Goal: Information Seeking & Learning: Learn about a topic

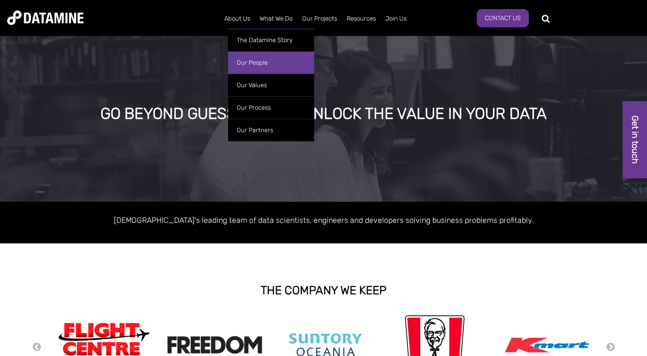
click at [269, 62] on link "Our People" at bounding box center [271, 62] width 86 height 22
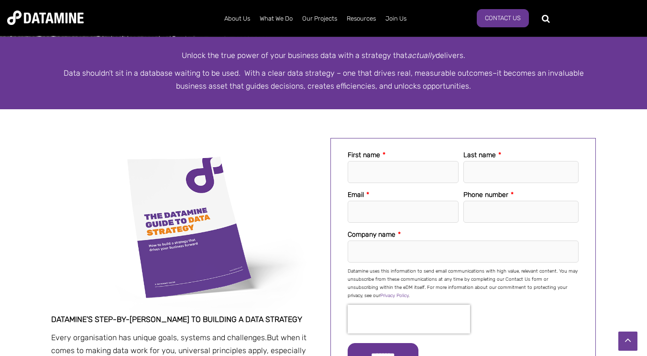
scroll to position [48, 0]
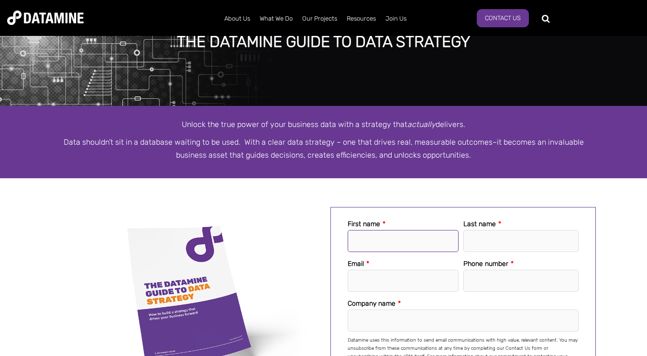
click at [392, 240] on input "First name *" at bounding box center [403, 241] width 111 height 22
type input "*******"
type input "*"
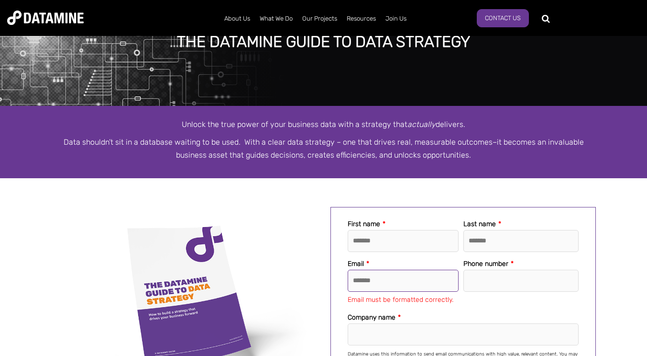
type input "**********"
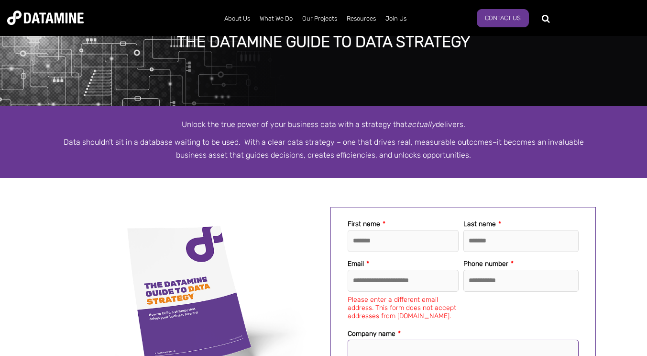
click at [401, 354] on input "Company name *" at bounding box center [463, 350] width 231 height 22
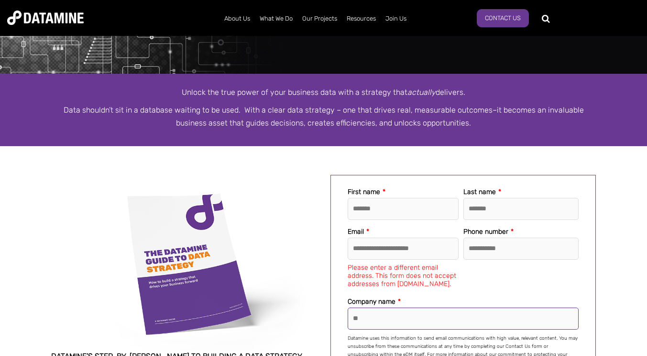
scroll to position [96, 0]
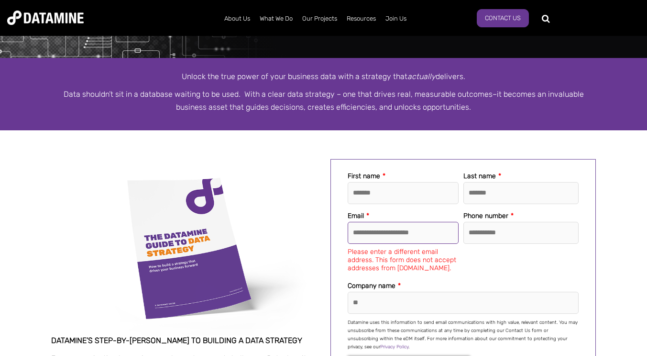
click at [435, 230] on input "**********" at bounding box center [403, 233] width 111 height 22
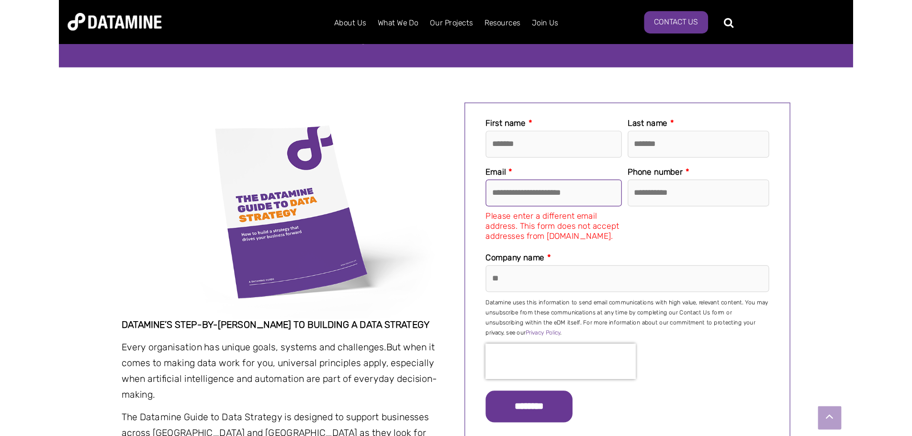
scroll to position [191, 0]
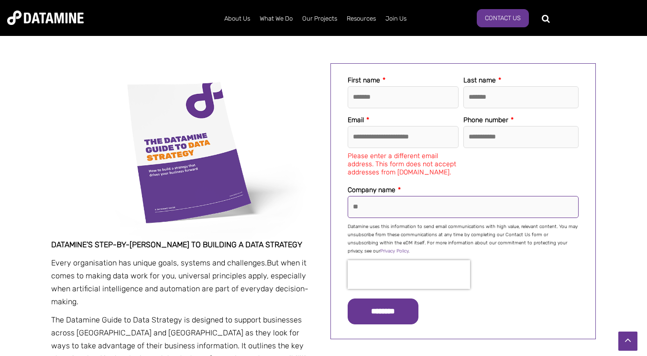
click at [355, 215] on input "**" at bounding box center [463, 207] width 231 height 22
click at [383, 205] on input "**" at bounding box center [463, 207] width 231 height 22
type input "*"
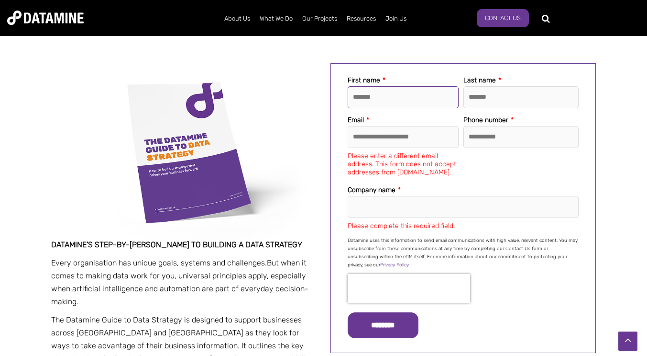
drag, startPoint x: 392, startPoint y: 98, endPoint x: 225, endPoint y: 95, distance: 167.5
click at [233, 101] on div "**********" at bounding box center [324, 223] width 546 height 320
type input "*******"
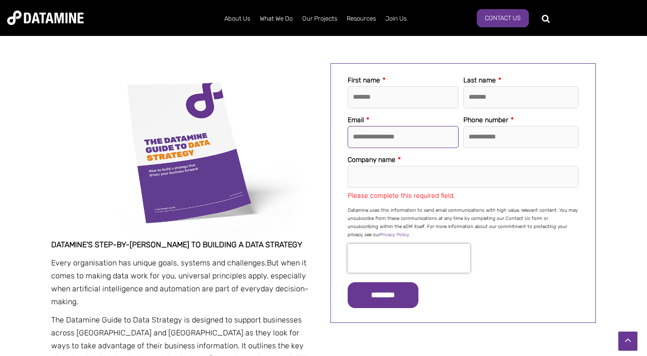
type input "**********"
click at [362, 164] on label "Company name *" at bounding box center [374, 159] width 53 height 11
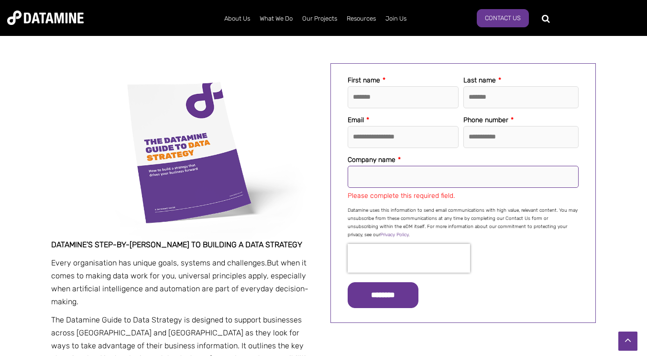
click at [362, 166] on input "Company name *" at bounding box center [463, 177] width 231 height 22
drag, startPoint x: 376, startPoint y: 179, endPoint x: 377, endPoint y: 184, distance: 5.4
click at [376, 179] on input "Company name *" at bounding box center [463, 177] width 231 height 22
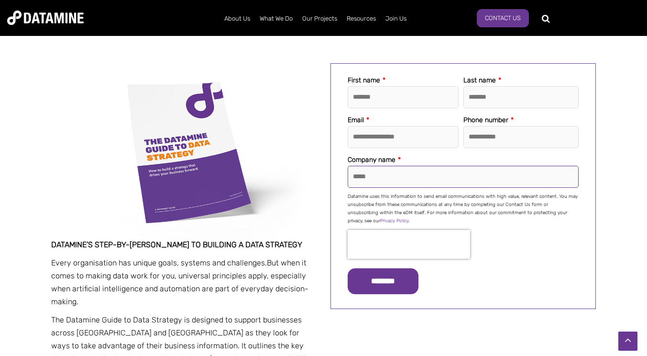
type input "*****"
click at [319, 221] on div "**********" at bounding box center [324, 223] width 546 height 320
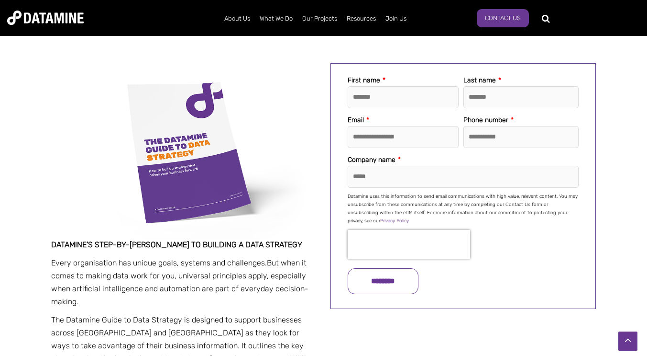
drag, startPoint x: 390, startPoint y: 276, endPoint x: 403, endPoint y: 274, distance: 13.5
click at [390, 276] on input "********" at bounding box center [383, 281] width 71 height 26
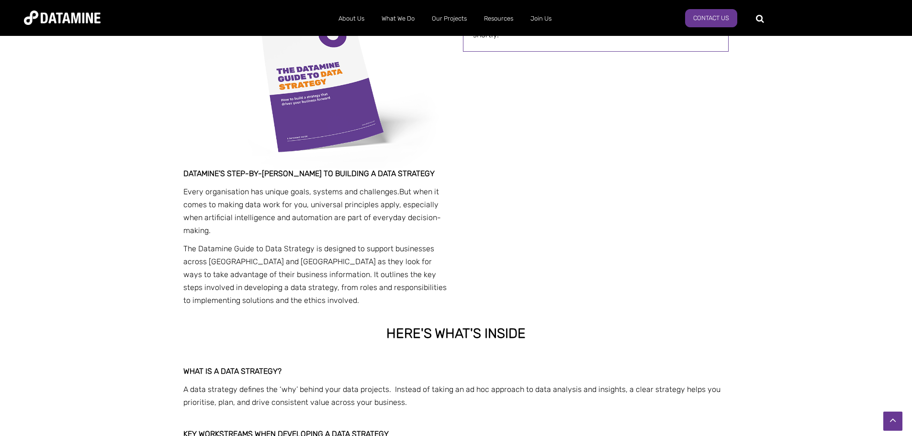
scroll to position [287, 0]
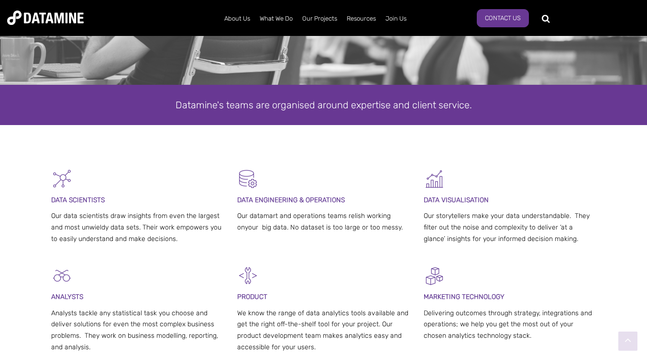
scroll to position [144, 0]
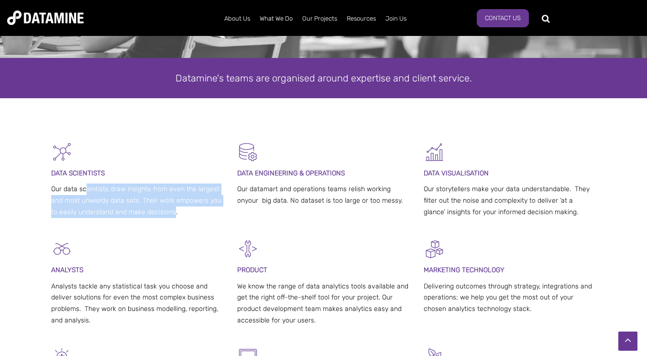
drag, startPoint x: 84, startPoint y: 189, endPoint x: 172, endPoint y: 218, distance: 92.9
click at [172, 218] on div "DATA SCIENTISTS Our data scientists draw insights from even the largest and mos…" at bounding box center [137, 181] width 173 height 81
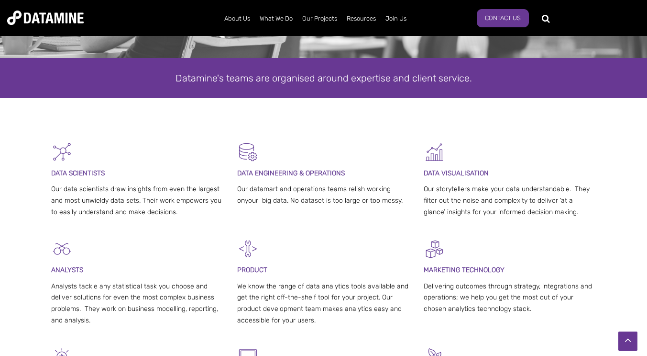
click at [290, 189] on p "Our datamart and operations teams relish working onyour big data. No dataset is…" at bounding box center [323, 194] width 173 height 23
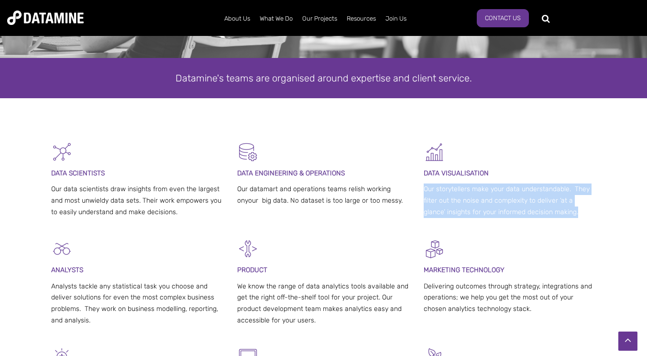
drag, startPoint x: 423, startPoint y: 189, endPoint x: 568, endPoint y: 215, distance: 146.9
click at [568, 215] on p "Our storytellers make your data understandable. They filter out the noise and c…" at bounding box center [510, 200] width 173 height 34
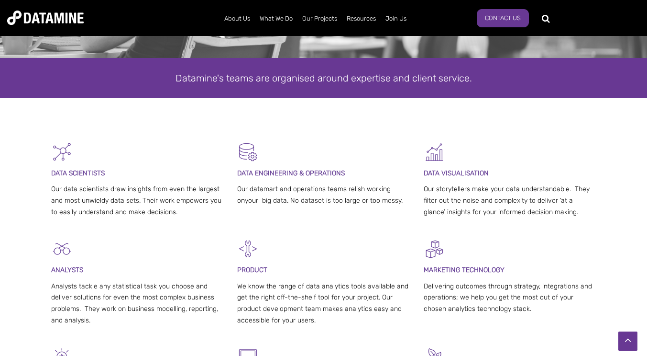
click at [315, 181] on div "DATA ENGINEERING & OPERATIONS Our datamart and operations teams relish working …" at bounding box center [323, 176] width 173 height 70
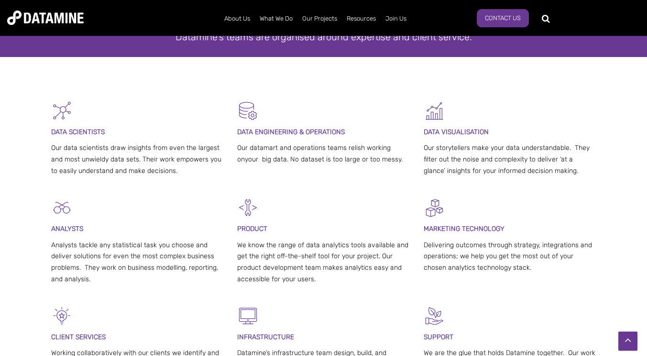
scroll to position [239, 0]
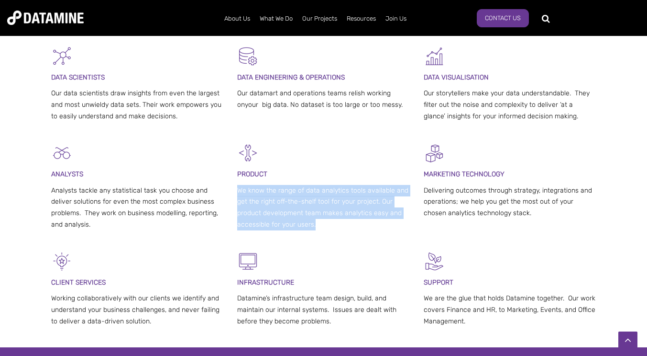
drag, startPoint x: 231, startPoint y: 185, endPoint x: 328, endPoint y: 226, distance: 105.5
click at [328, 226] on div "ANALYSTS Analysts tackle any statistical task you choose and deliver solutions …" at bounding box center [324, 196] width 546 height 108
click at [329, 225] on p "We know the range of data analytics tools available and get the right off-the-s…" at bounding box center [323, 207] width 173 height 45
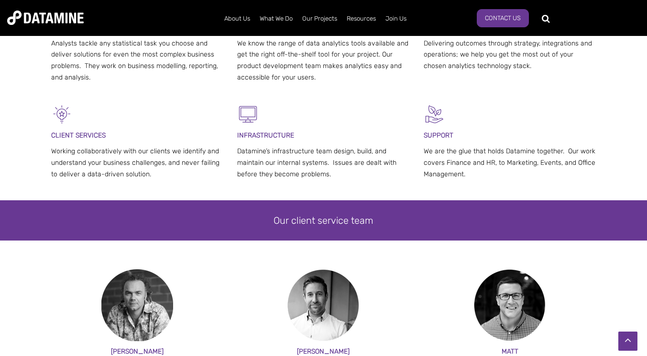
scroll to position [383, 0]
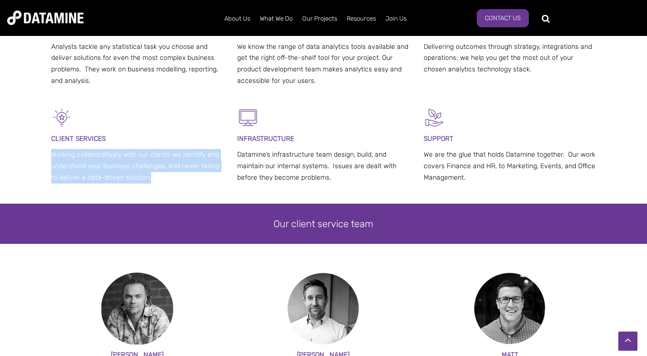
drag, startPoint x: 51, startPoint y: 151, endPoint x: 172, endPoint y: 180, distance: 124.6
click at [172, 180] on div "CLI ENT SERVICES Working collaboratively with our clients we identify and under…" at bounding box center [324, 155] width 560 height 97
click at [172, 180] on p "Working collaboratively with our clients we identify and understand your busine…" at bounding box center [137, 166] width 173 height 34
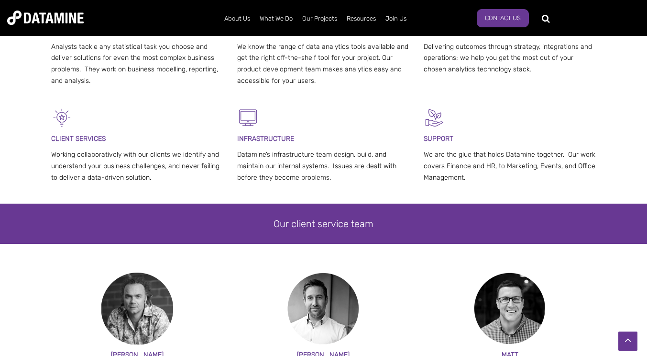
drag, startPoint x: 228, startPoint y: 151, endPoint x: 335, endPoint y: 180, distance: 111.4
click at [335, 180] on div "CLI ENT SERVICES Working collaboratively with our clients we identify and under…" at bounding box center [324, 155] width 546 height 97
click at [335, 180] on p "Datamine’s infrastructure team design, build, and maintain our internal systems…" at bounding box center [323, 166] width 173 height 34
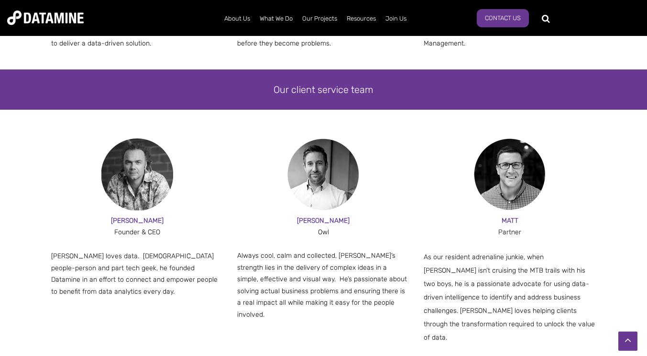
scroll to position [526, 0]
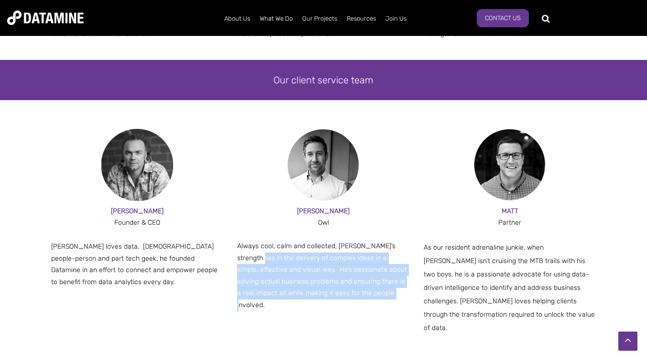
drag, startPoint x: 237, startPoint y: 260, endPoint x: 385, endPoint y: 299, distance: 152.7
click at [385, 299] on p "Always cool, calm and collected, Bruce’s strength lies in the delivery of compl…" at bounding box center [323, 275] width 173 height 70
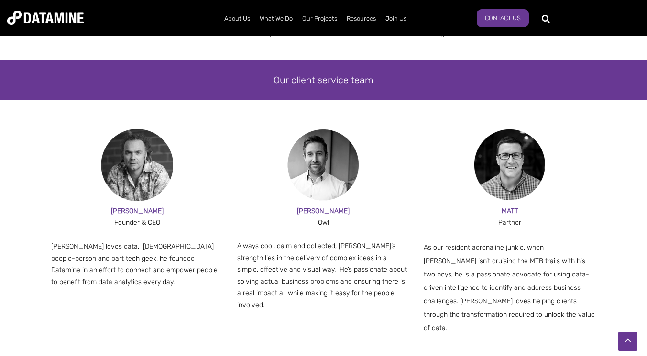
click at [138, 211] on span "PAUL" at bounding box center [137, 211] width 53 height 8
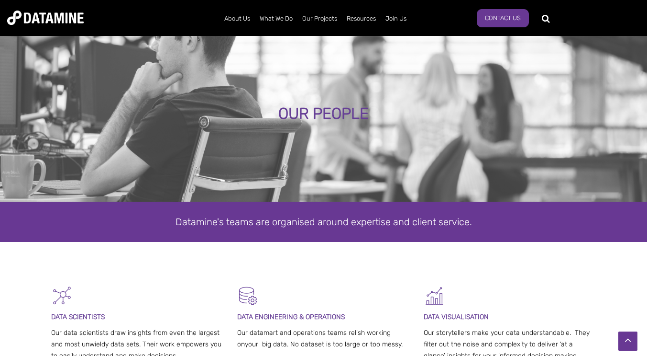
scroll to position [0, 0]
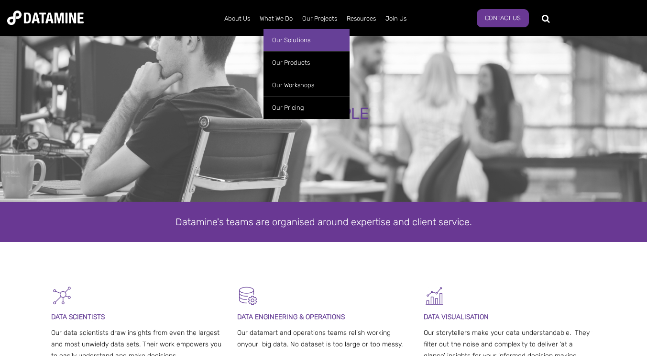
click at [281, 41] on link "Our Solutions" at bounding box center [307, 40] width 86 height 22
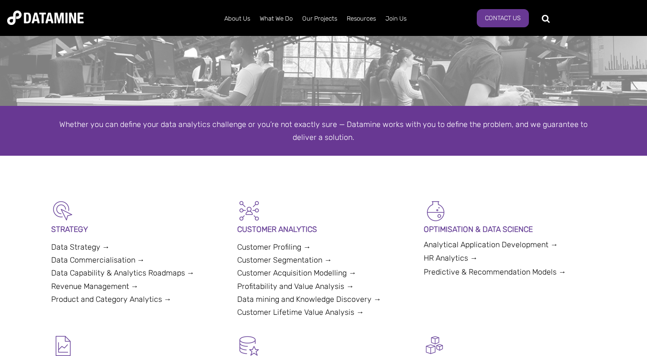
click at [78, 246] on link "Data Strategy →" at bounding box center [80, 246] width 59 height 9
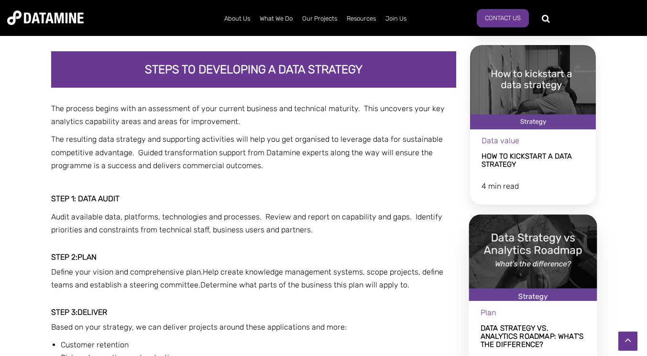
scroll to position [574, 0]
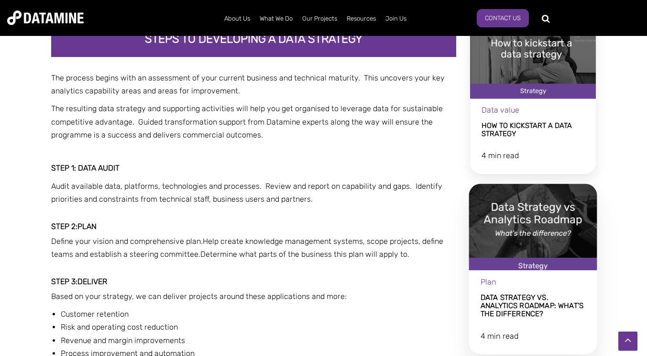
click at [535, 229] on link "Data Strategy vs. Analytics Roadmap: What's the difference?" at bounding box center [533, 268] width 128 height 170
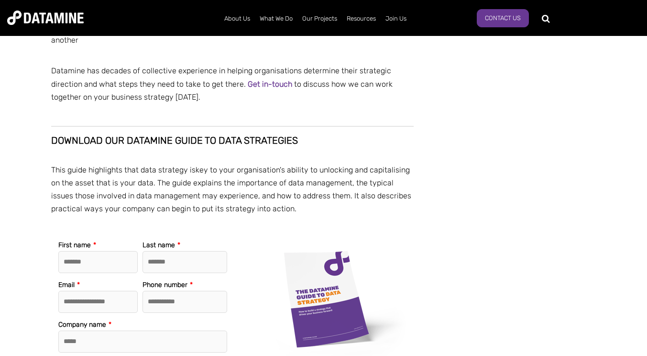
scroll to position [1148, 0]
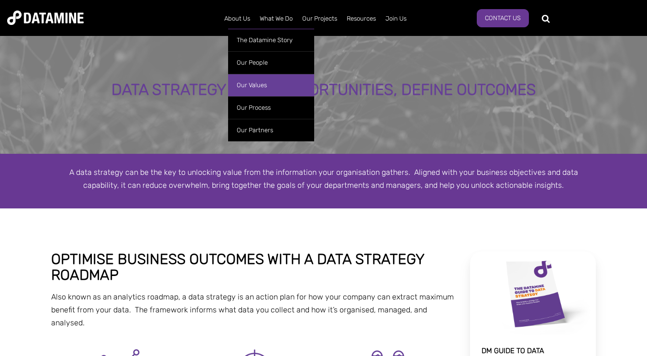
click at [251, 85] on link "Our Values" at bounding box center [271, 85] width 86 height 22
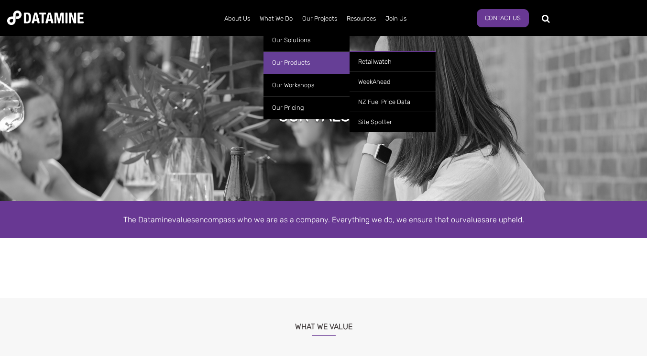
click at [301, 61] on link "Our Products" at bounding box center [307, 62] width 86 height 22
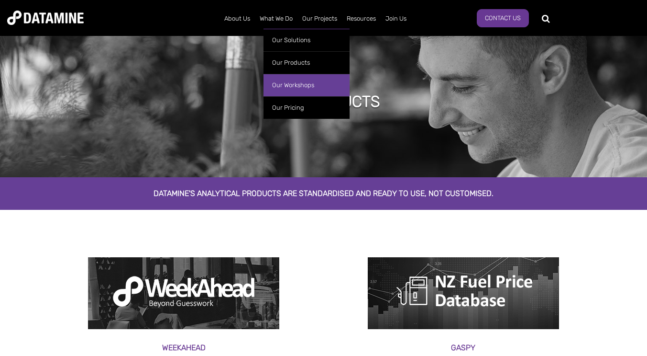
click at [319, 84] on link "Our Workshops" at bounding box center [307, 85] width 86 height 22
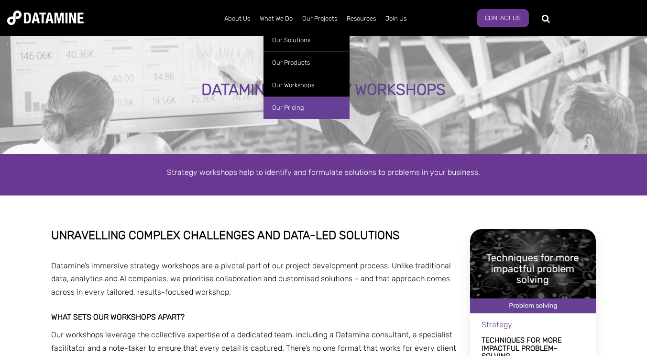
click at [297, 107] on link "Our Pricing" at bounding box center [307, 107] width 86 height 22
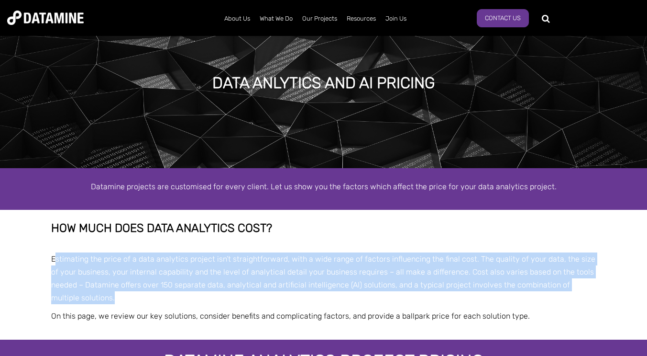
drag, startPoint x: 54, startPoint y: 262, endPoint x: 89, endPoint y: 294, distance: 47.1
click at [89, 294] on p "Estimating the price of a data analytics project isn’t straightforward, with a …" at bounding box center [324, 278] width 546 height 52
click at [83, 269] on span "Estimating the price of a data analytics project isn’t straightforward, with a …" at bounding box center [323, 278] width 545 height 48
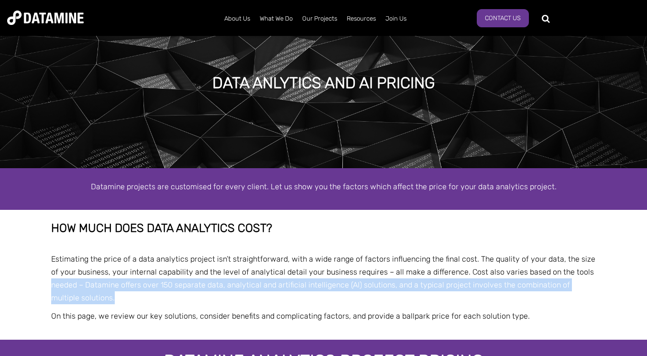
drag, startPoint x: 53, startPoint y: 284, endPoint x: 103, endPoint y: 296, distance: 51.6
click at [103, 296] on p "Estimating the price of a data analytics project isn’t straightforward, with a …" at bounding box center [324, 278] width 546 height 52
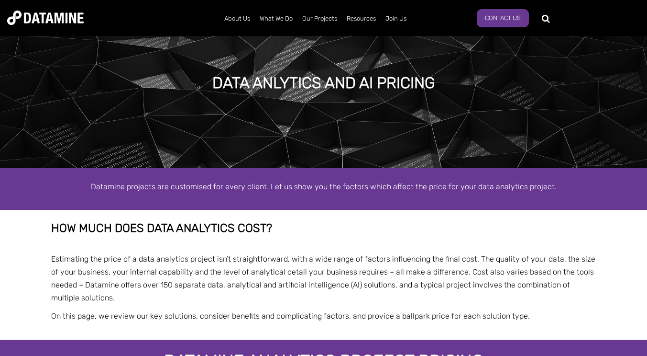
click at [39, 271] on div "How much does data analytics cost? Estimating the price of a data analytics pro…" at bounding box center [323, 274] width 647 height 129
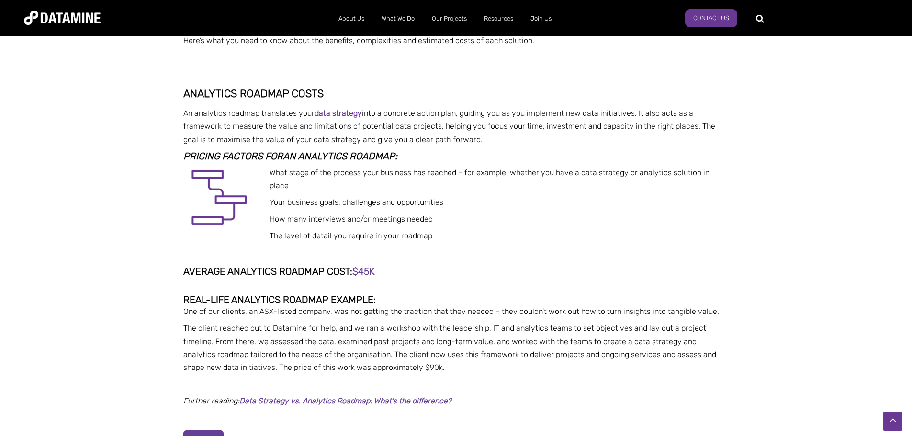
scroll to position [479, 0]
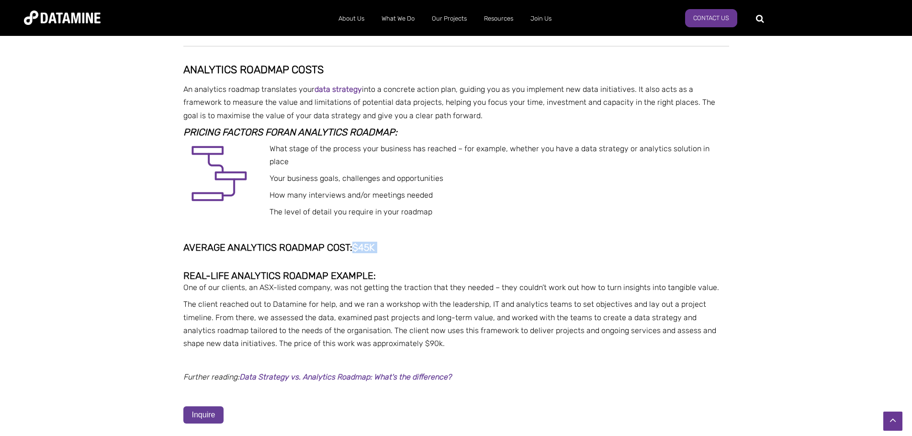
drag, startPoint x: 352, startPoint y: 234, endPoint x: 383, endPoint y: 237, distance: 31.3
click at [383, 242] on h4 "Average analytics roadmap cost: $45k" at bounding box center [456, 247] width 546 height 11
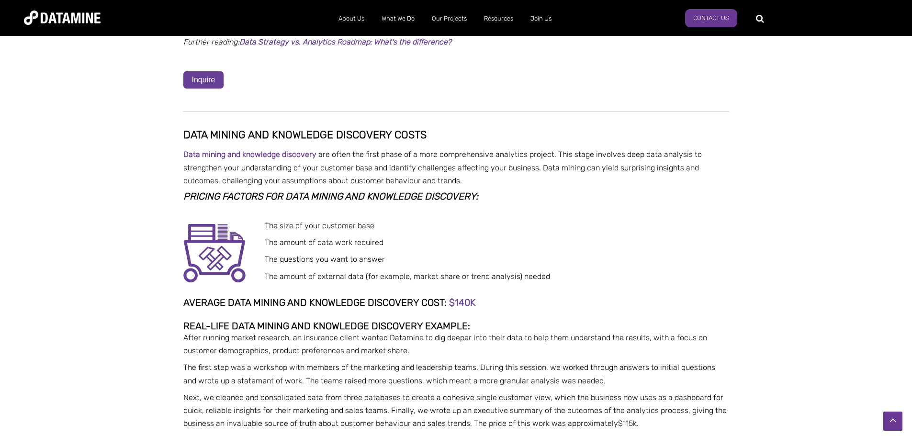
scroll to position [861, 0]
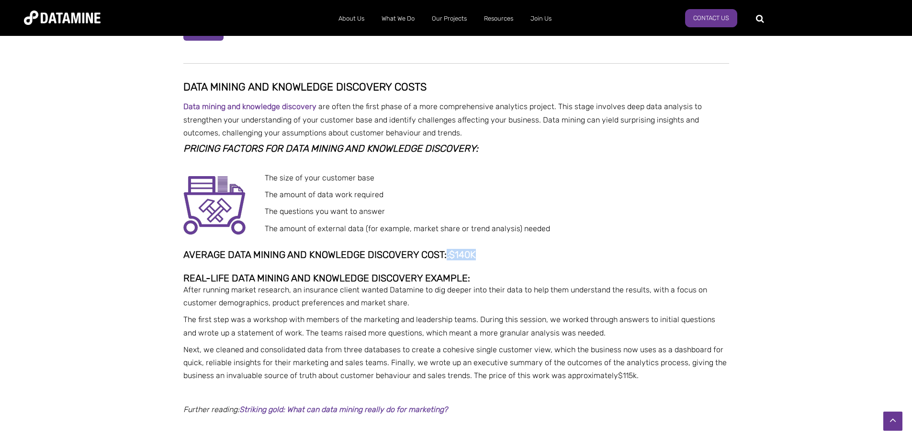
drag, startPoint x: 444, startPoint y: 242, endPoint x: 480, endPoint y: 248, distance: 37.4
click at [533, 239] on h4 at bounding box center [456, 244] width 546 height 11
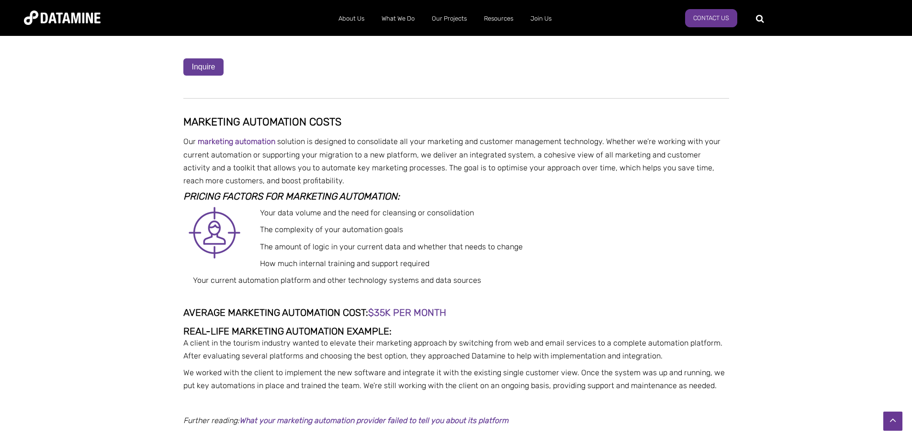
scroll to position [1244, 0]
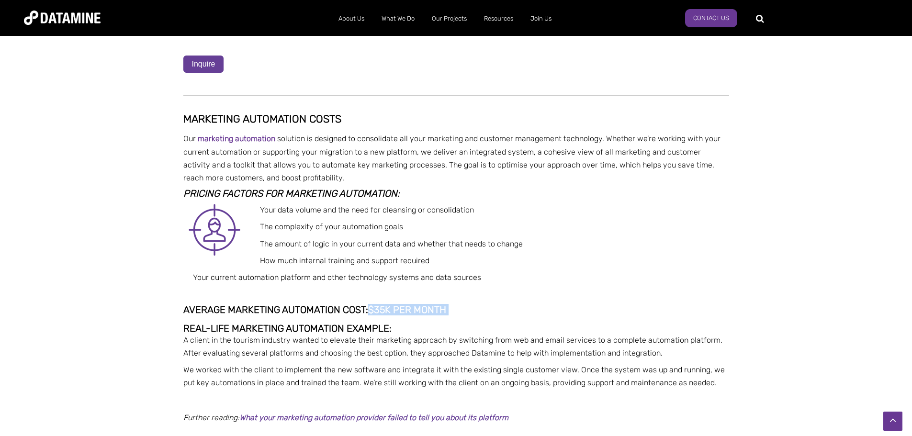
drag, startPoint x: 369, startPoint y: 293, endPoint x: 476, endPoint y: 297, distance: 106.8
click at [476, 304] on h4 "Average marketing automation cost: $35k per month" at bounding box center [456, 309] width 546 height 11
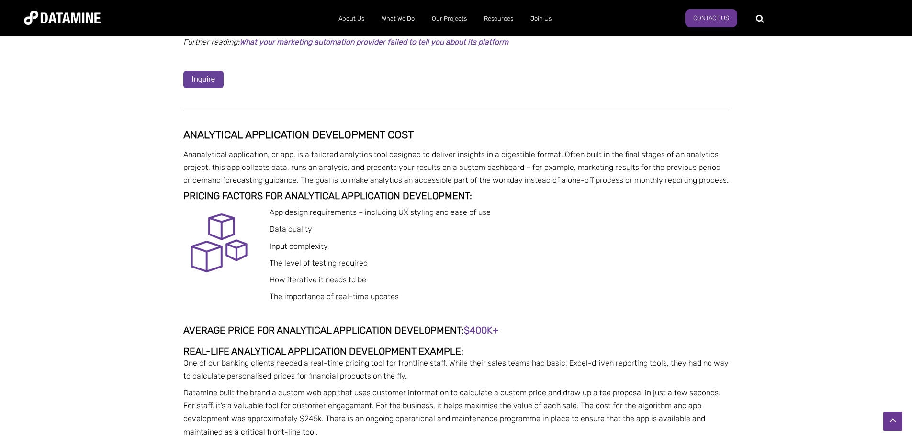
scroll to position [1627, 0]
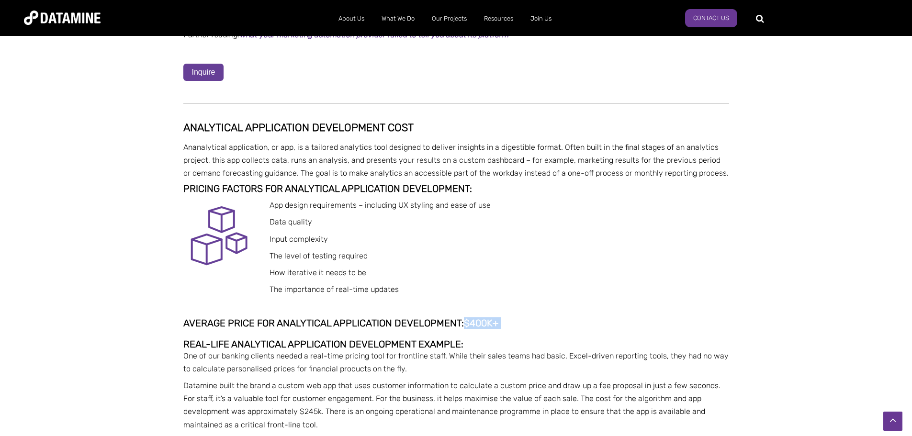
drag, startPoint x: 464, startPoint y: 307, endPoint x: 515, endPoint y: 316, distance: 52.4
click at [527, 318] on h4 "Average price for analytical application development: $400k+" at bounding box center [456, 323] width 546 height 11
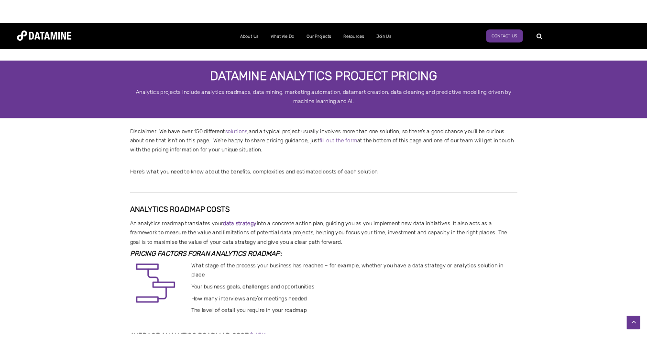
scroll to position [0, 0]
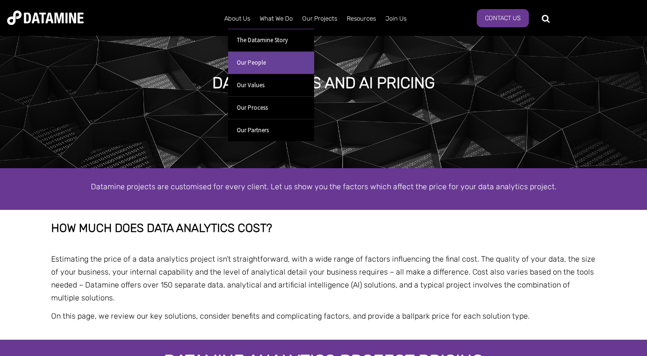
click at [246, 62] on link "Our People" at bounding box center [271, 62] width 86 height 22
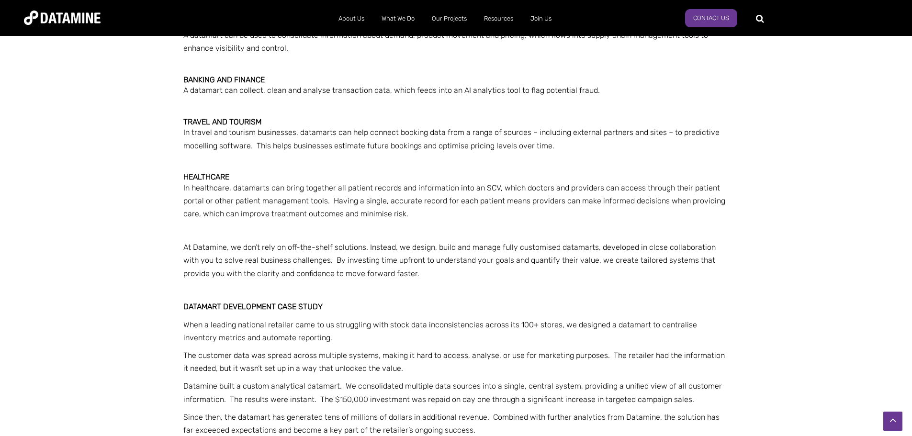
scroll to position [1531, 0]
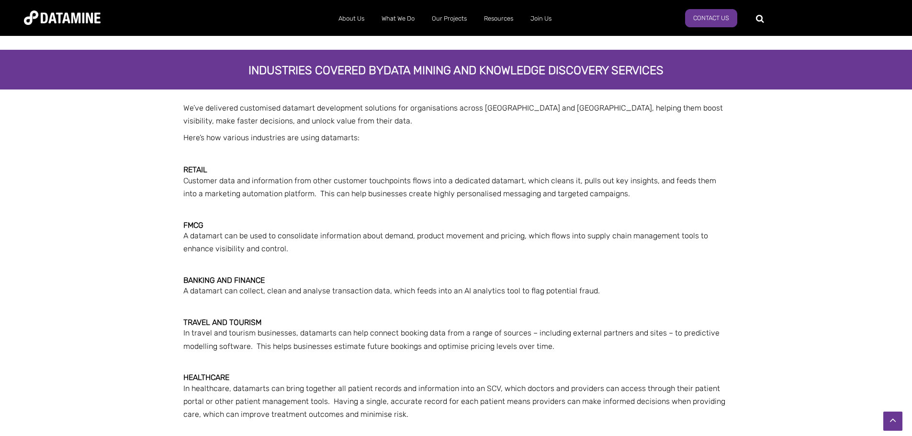
click at [267, 301] on p at bounding box center [456, 307] width 546 height 13
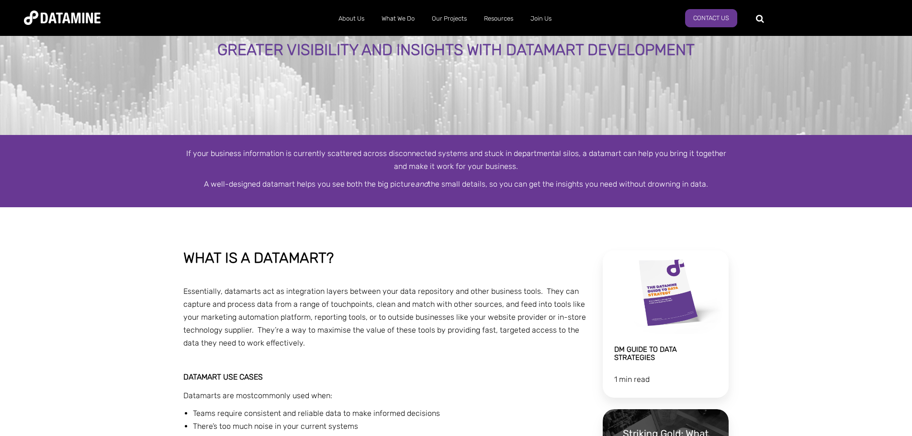
scroll to position [96, 0]
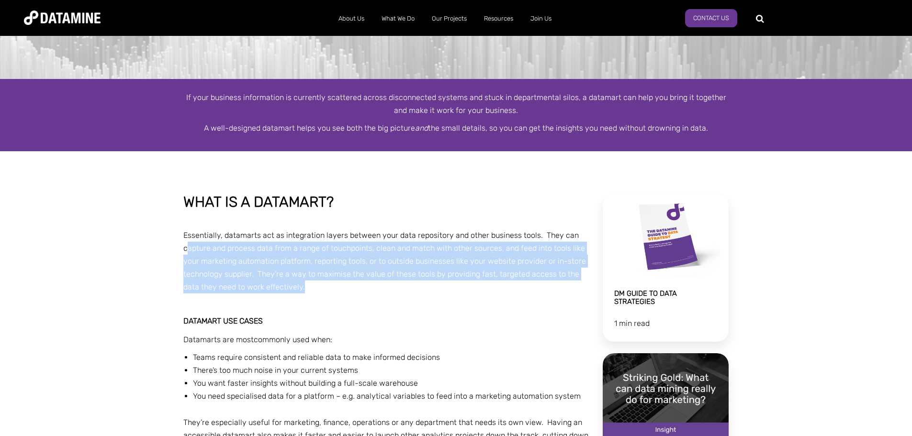
drag, startPoint x: 195, startPoint y: 254, endPoint x: 286, endPoint y: 293, distance: 98.8
click at [286, 293] on p "Essentially, datamarts act as integration layers between your data repository a…" at bounding box center [386, 261] width 406 height 65
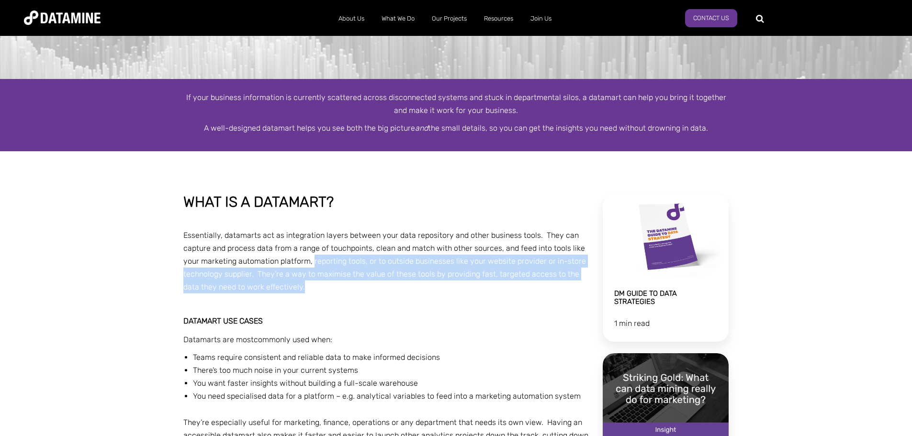
drag, startPoint x: 312, startPoint y: 262, endPoint x: 317, endPoint y: 289, distance: 27.2
click at [317, 289] on p "Essentially, datamarts act as integration layers between your data repository a…" at bounding box center [386, 261] width 406 height 65
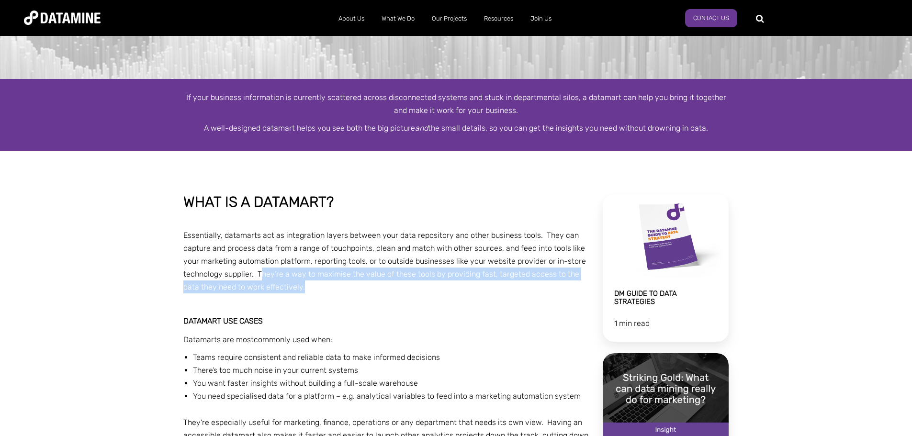
drag, startPoint x: 259, startPoint y: 271, endPoint x: 288, endPoint y: 288, distance: 33.2
click at [288, 288] on p "Essentially, datamarts act as integration layers between your data repository a…" at bounding box center [386, 261] width 406 height 65
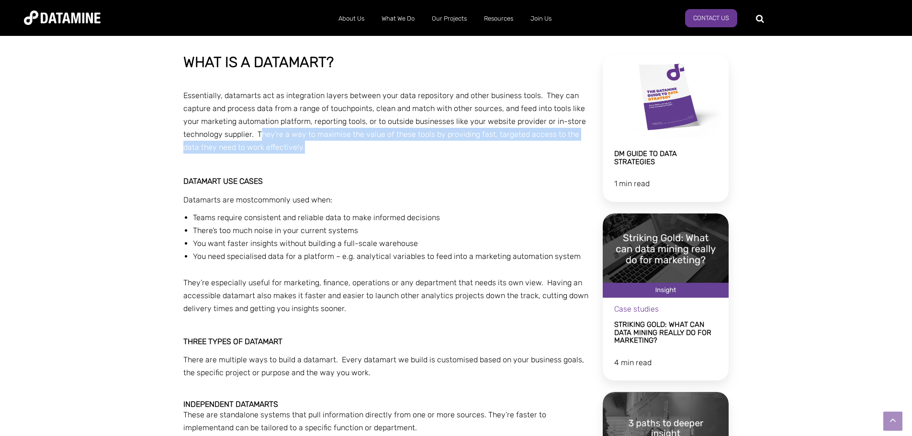
scroll to position [239, 0]
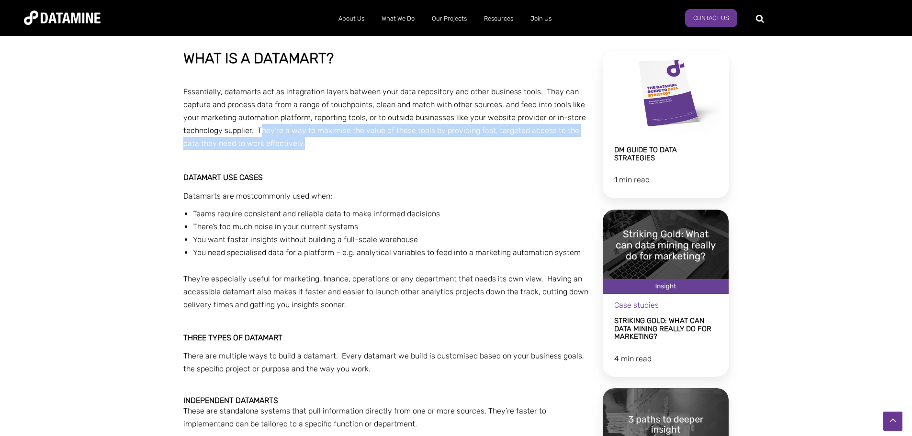
drag, startPoint x: 193, startPoint y: 212, endPoint x: 577, endPoint y: 254, distance: 386.5
click at [577, 254] on ul "Teams require consistent and reliable data to make informed decisions There’s t…" at bounding box center [386, 233] width 406 height 52
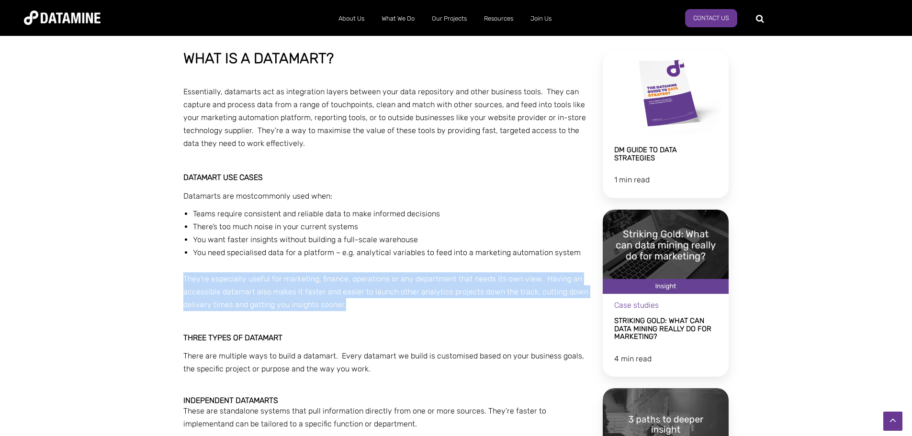
drag, startPoint x: 182, startPoint y: 278, endPoint x: 390, endPoint y: 308, distance: 209.9
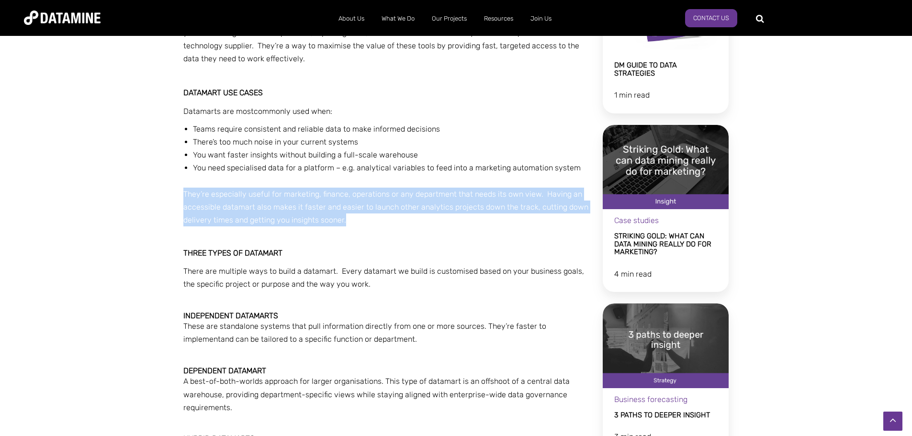
scroll to position [335, 0]
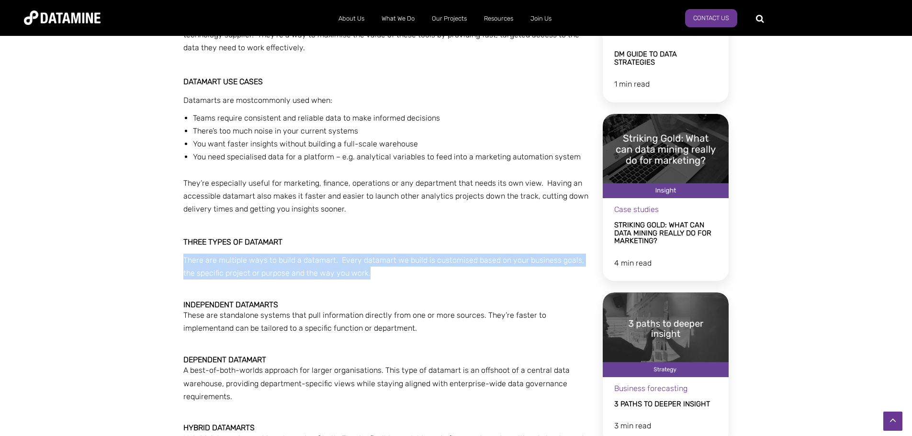
drag, startPoint x: 174, startPoint y: 263, endPoint x: 377, endPoint y: 276, distance: 202.8
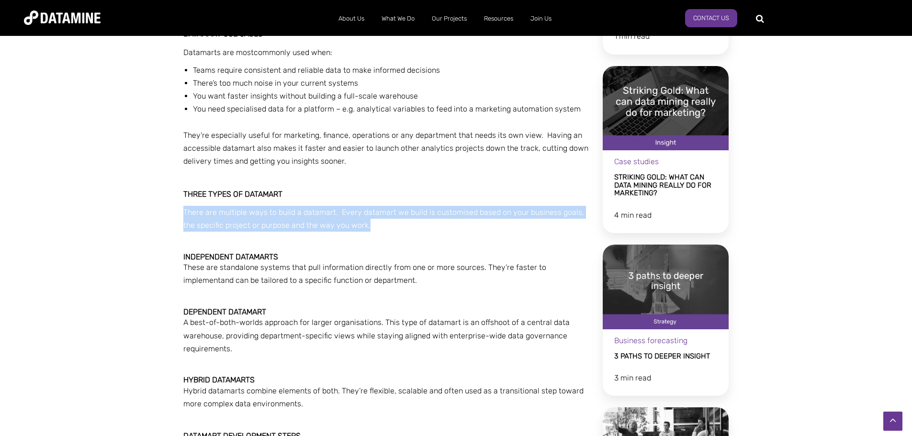
scroll to position [431, 0]
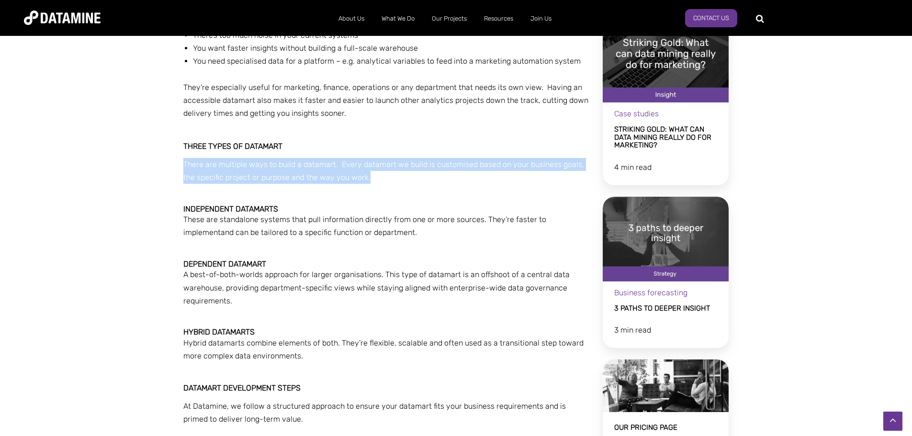
drag, startPoint x: 178, startPoint y: 214, endPoint x: 383, endPoint y: 232, distance: 205.6
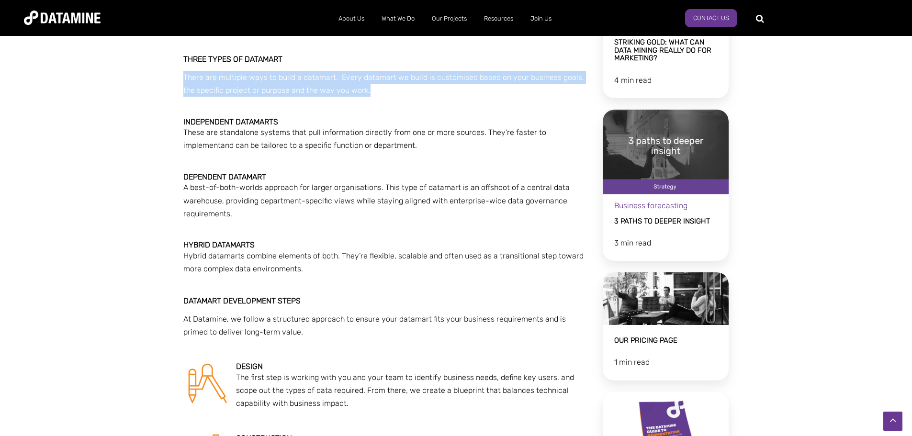
scroll to position [526, 0]
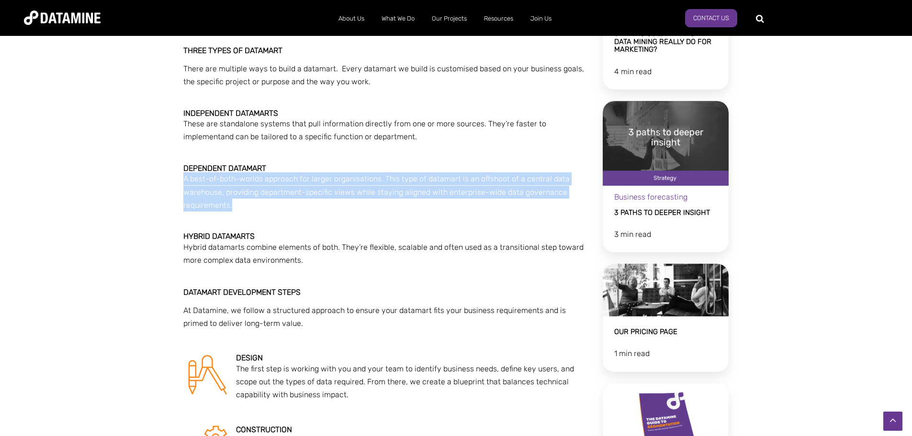
drag, startPoint x: 175, startPoint y: 178, endPoint x: 252, endPoint y: 207, distance: 82.2
click at [252, 207] on div "What is A DATAMART? Essentially, datamarts act as integration layers between yo…" at bounding box center [456, 409] width 912 height 1291
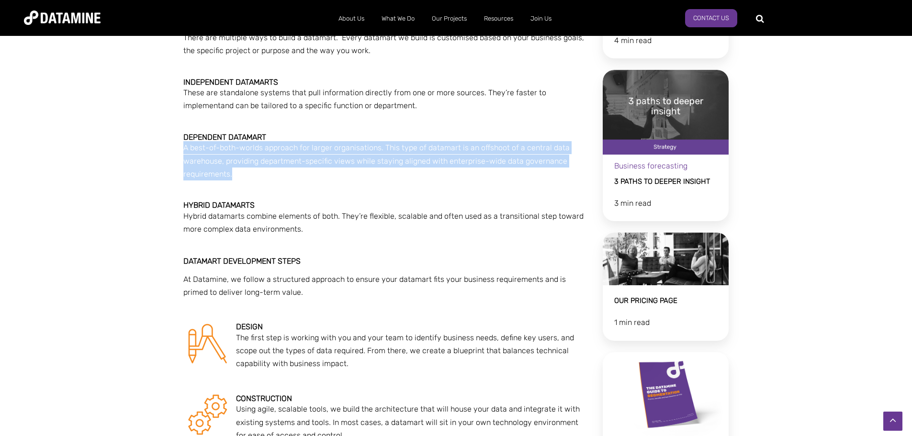
scroll to position [574, 0]
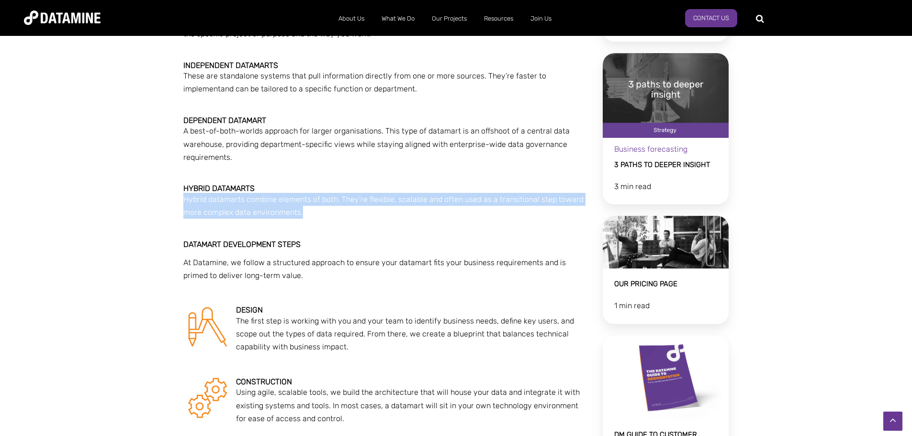
drag, startPoint x: 177, startPoint y: 199, endPoint x: 302, endPoint y: 208, distance: 125.7
click at [302, 208] on div "What is A DATAMART? Essentially, datamarts act as integration layers between yo…" at bounding box center [456, 361] width 560 height 1291
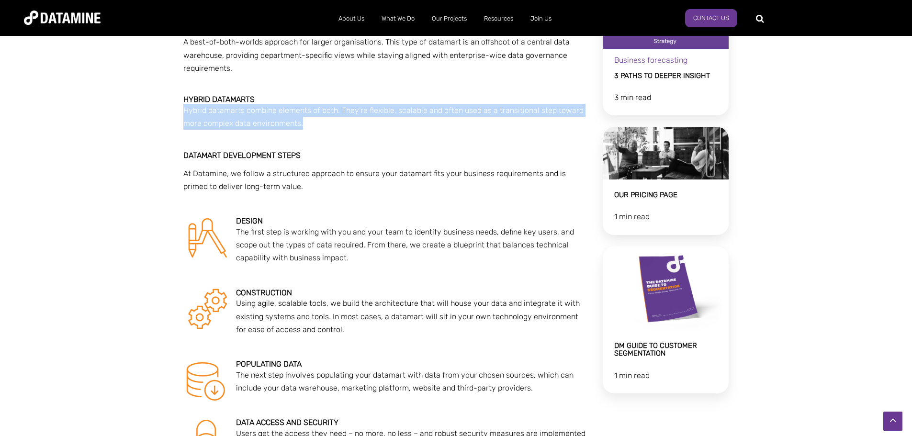
scroll to position [670, 0]
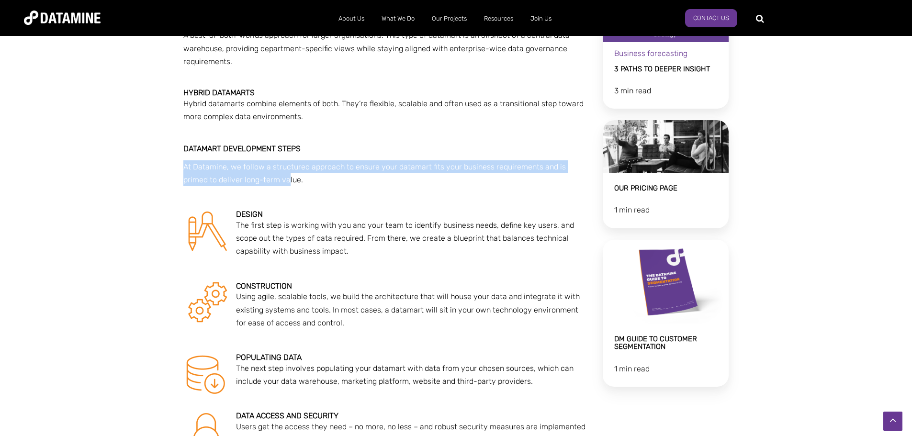
drag, startPoint x: 185, startPoint y: 167, endPoint x: 261, endPoint y: 180, distance: 77.8
click at [261, 180] on p "At Datamine, we follow a structured approach to ensure your datamart fits your …" at bounding box center [386, 173] width 406 height 26
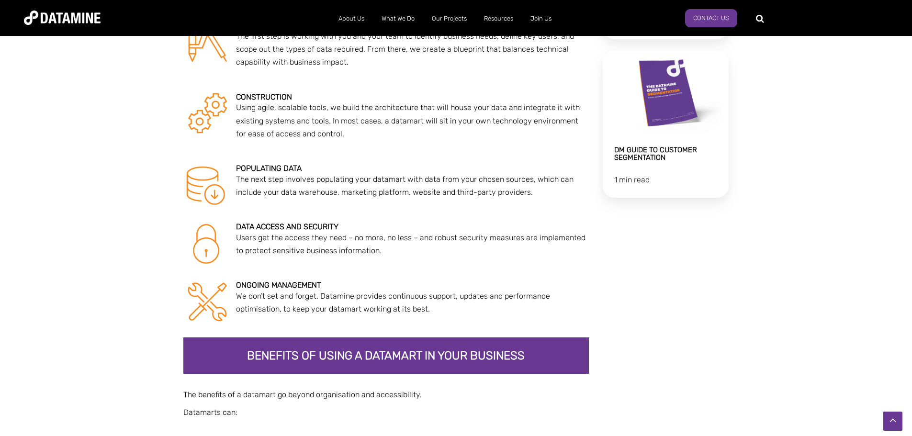
scroll to position [861, 0]
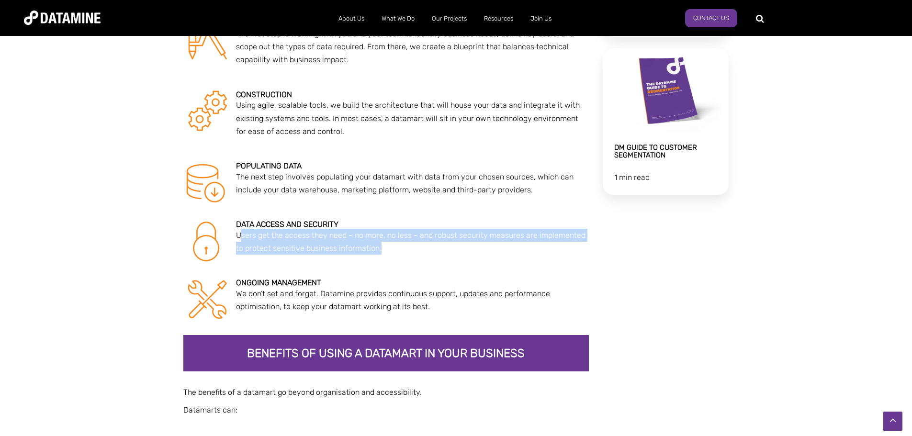
drag, startPoint x: 238, startPoint y: 232, endPoint x: 423, endPoint y: 248, distance: 185.9
click at [423, 248] on p "Users get the access they need – no more, no less – and robust security measure…" at bounding box center [386, 242] width 406 height 26
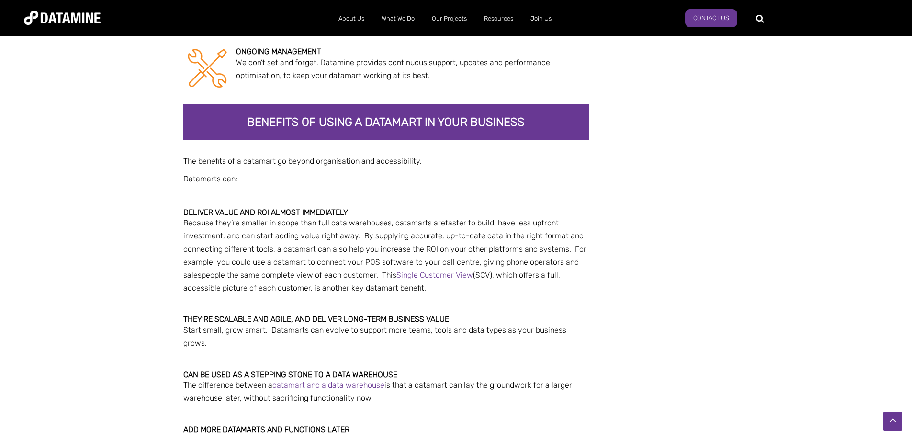
scroll to position [1148, 0]
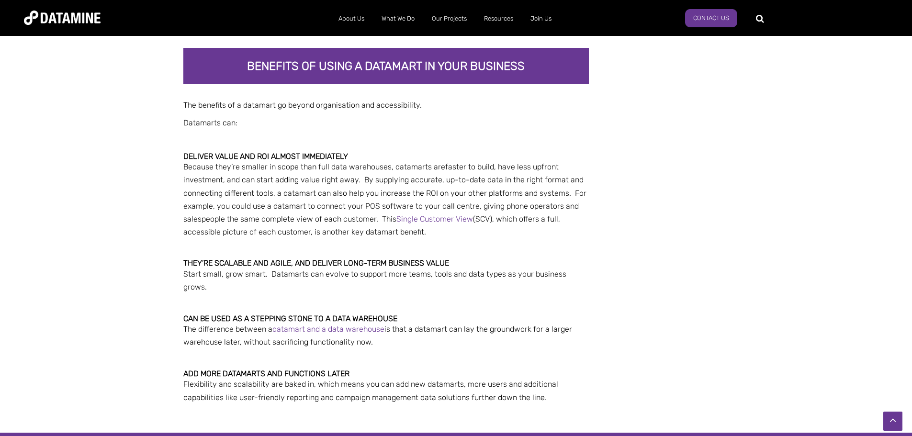
drag, startPoint x: 188, startPoint y: 168, endPoint x: 426, endPoint y: 233, distance: 247.2
click at [426, 233] on p "Because they’re smaller in scope than full data warehouses, datamarts are faste…" at bounding box center [386, 199] width 406 height 78
click at [342, 188] on p "Because they’re smaller in scope than full data warehouses, datamarts are faste…" at bounding box center [386, 199] width 406 height 78
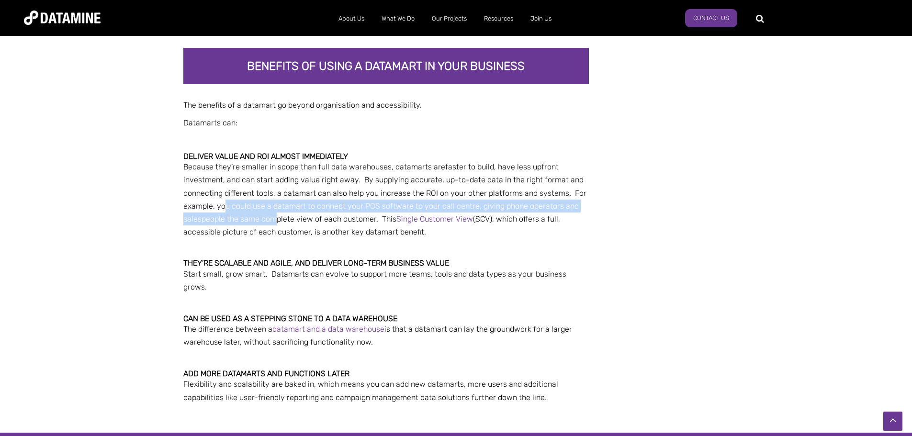
drag, startPoint x: 226, startPoint y: 204, endPoint x: 276, endPoint y: 212, distance: 50.5
click at [276, 212] on p "Because they’re smaller in scope than full data warehouses, datamarts are faste…" at bounding box center [386, 199] width 406 height 78
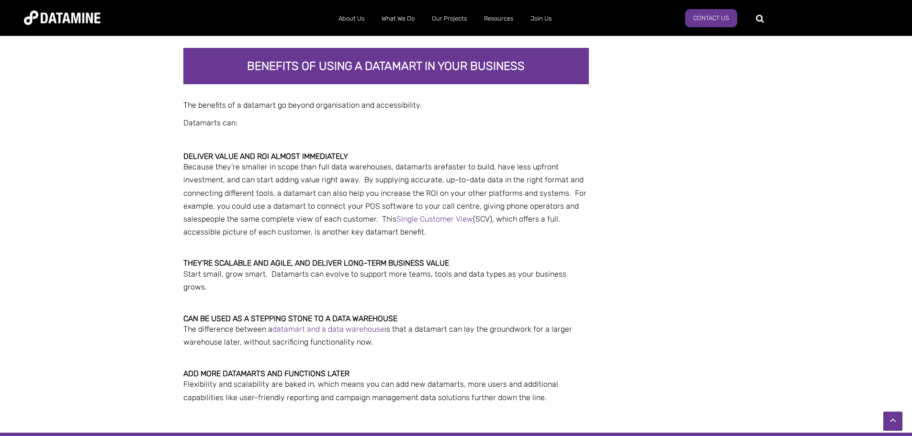
click at [500, 227] on p "Because they’re smaller in scope than full data warehouses, datamarts are faste…" at bounding box center [386, 199] width 406 height 78
drag, startPoint x: 407, startPoint y: 219, endPoint x: 425, endPoint y: 222, distance: 18.4
click at [425, 222] on link "Single Customer View" at bounding box center [434, 218] width 77 height 9
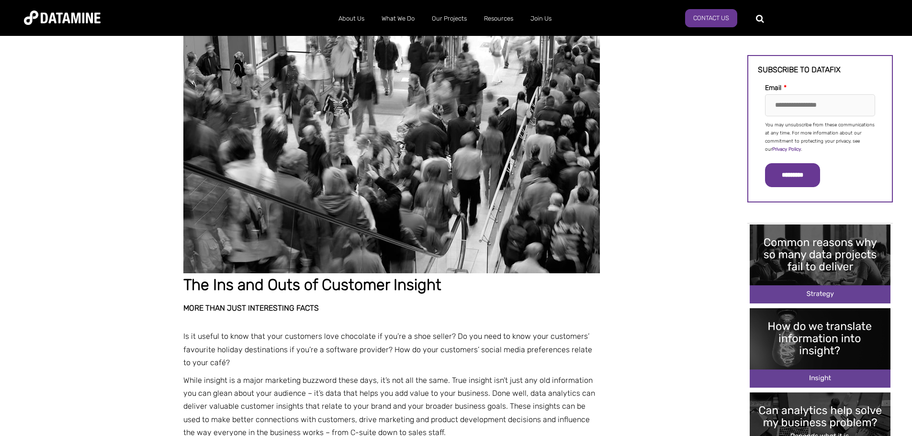
scroll to position [20, 0]
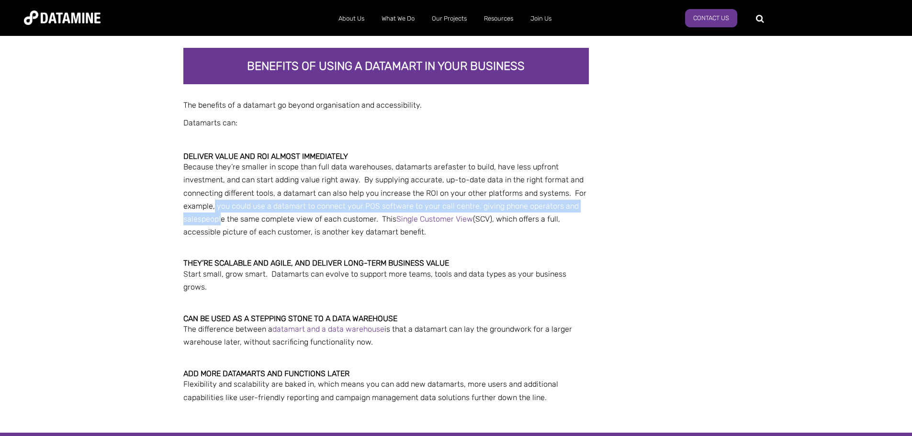
drag, startPoint x: 213, startPoint y: 205, endPoint x: 219, endPoint y: 223, distance: 18.6
click at [219, 223] on span "faster to build, have less upfront investment, and can start adding value right…" at bounding box center [384, 199] width 403 height 74
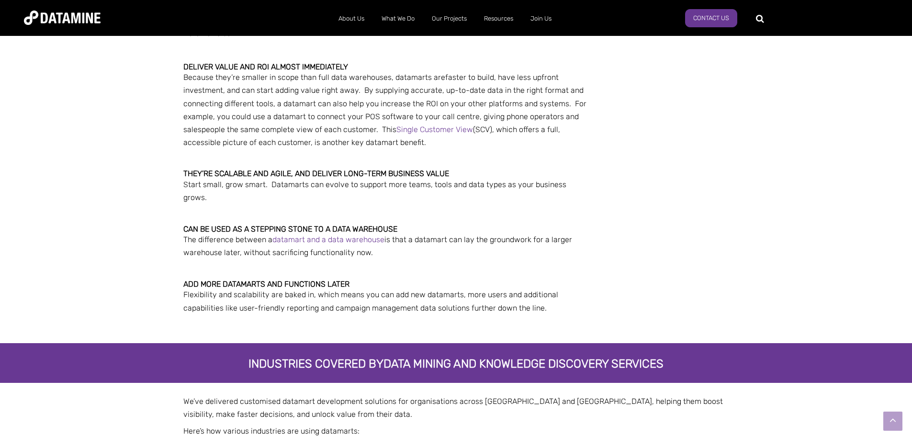
scroll to position [1244, 0]
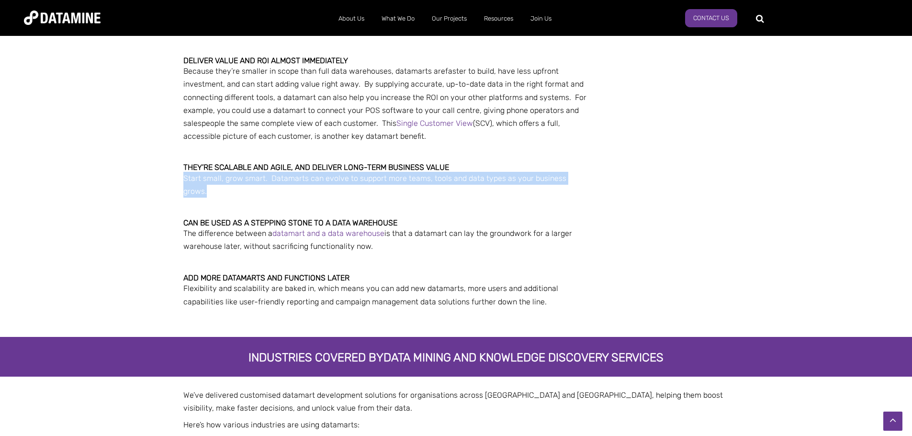
drag, startPoint x: 183, startPoint y: 179, endPoint x: 619, endPoint y: 180, distance: 435.5
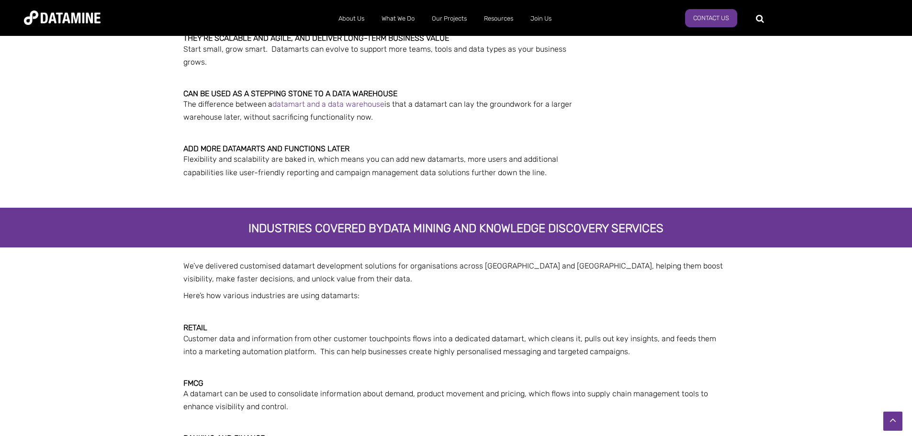
scroll to position [1388, 0]
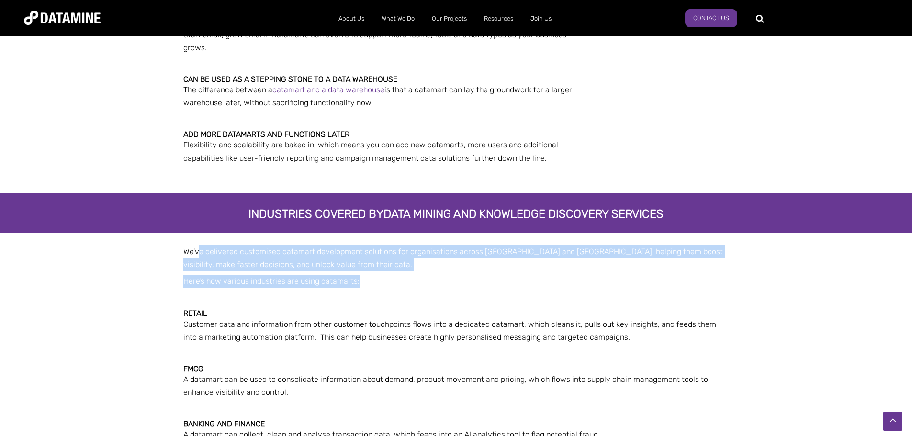
drag, startPoint x: 200, startPoint y: 239, endPoint x: 414, endPoint y: 267, distance: 216.2
click at [420, 275] on p "Here’s how various industries are using datamarts:" at bounding box center [456, 281] width 546 height 13
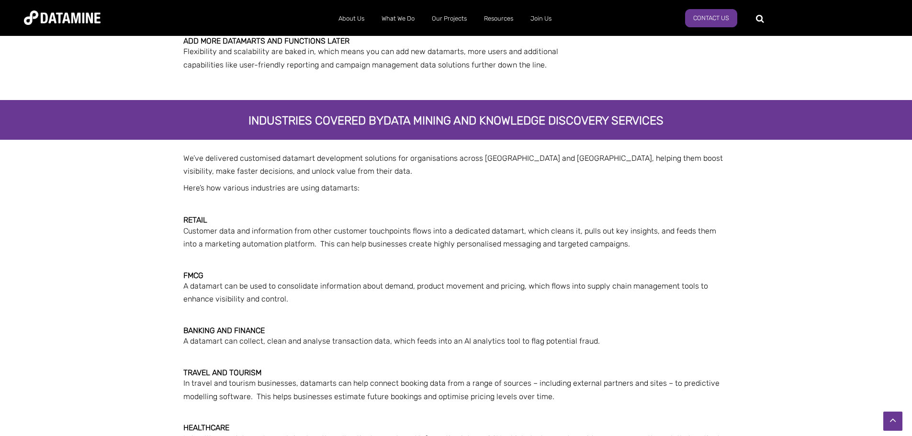
scroll to position [1483, 0]
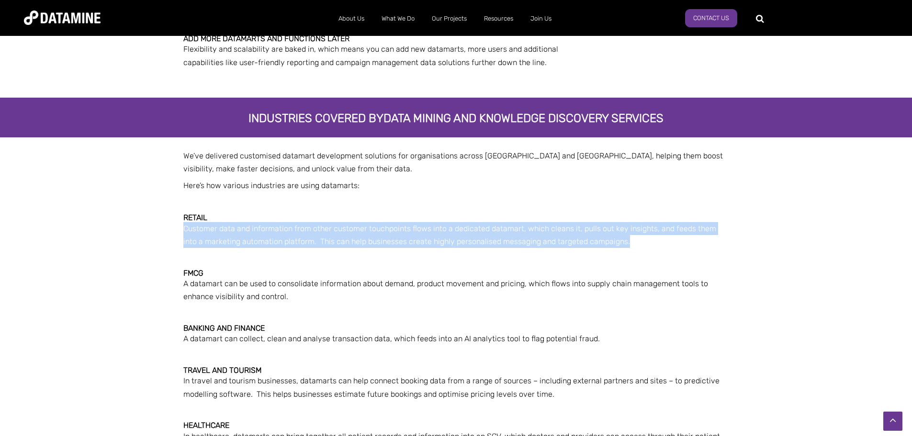
drag, startPoint x: 183, startPoint y: 218, endPoint x: 655, endPoint y: 227, distance: 471.9
click at [655, 227] on p "Customer data and information from other customer touchpoints flows into a dedi…" at bounding box center [456, 235] width 546 height 26
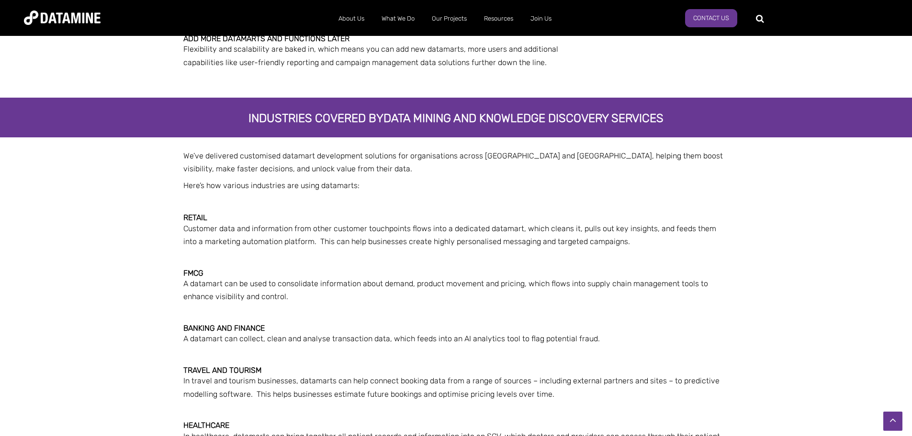
click at [106, 238] on div "We’ve delivered customised datamart development solutions for organisations acr…" at bounding box center [456, 419] width 912 height 564
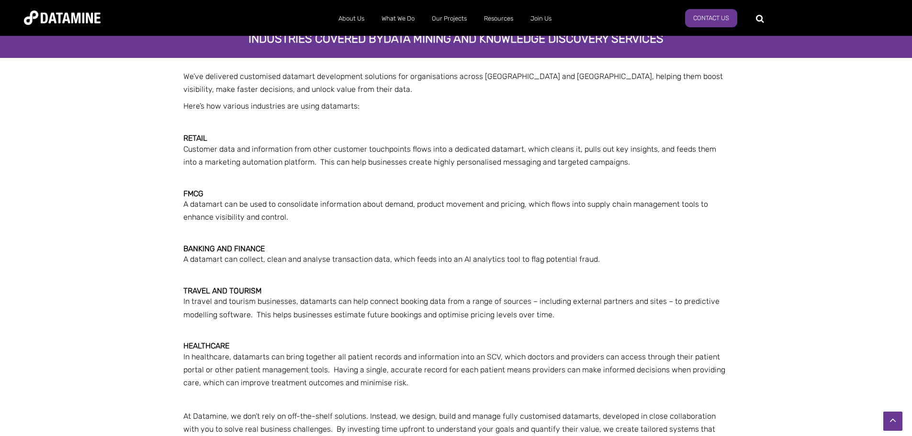
scroll to position [1579, 0]
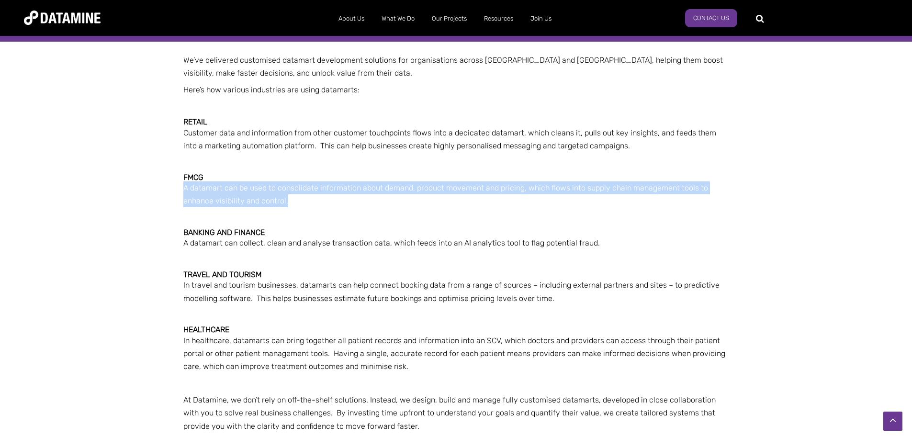
drag, startPoint x: 175, startPoint y: 179, endPoint x: 307, endPoint y: 193, distance: 133.3
click at [307, 193] on div "We’ve delivered customised datamart development solutions for organisations acr…" at bounding box center [456, 324] width 912 height 564
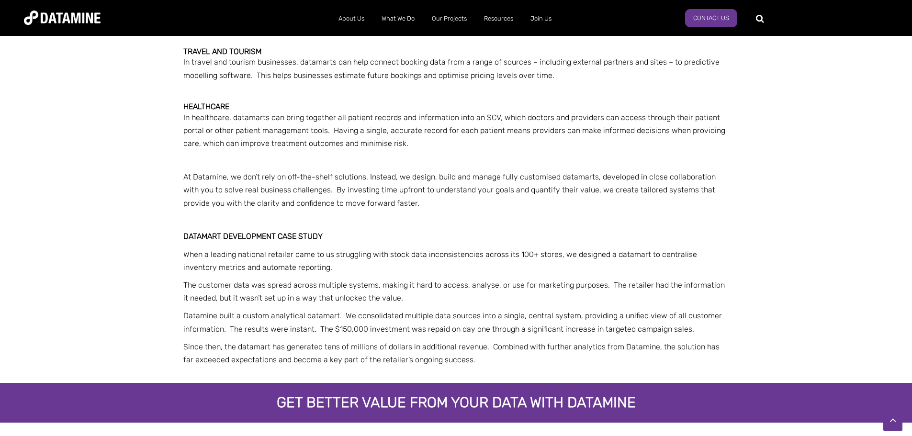
scroll to position [1818, 0]
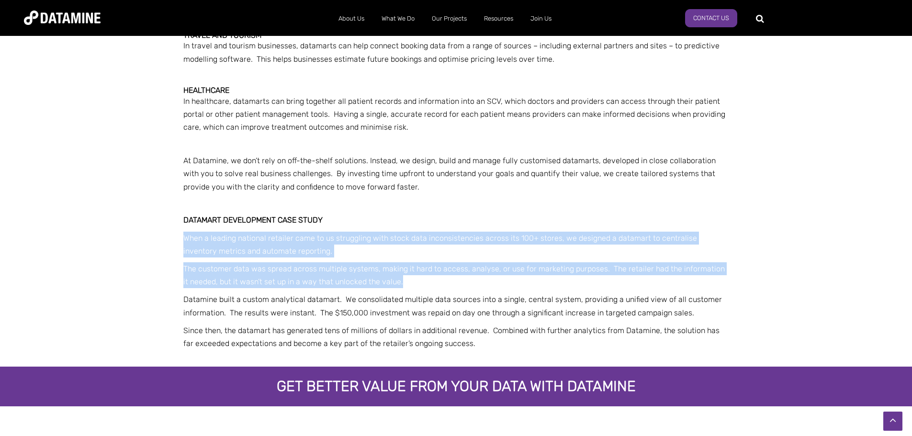
drag, startPoint x: 184, startPoint y: 222, endPoint x: 412, endPoint y: 264, distance: 232.1
click at [412, 264] on div "We’ve delivered customised datamart development solutions for organisations acr…" at bounding box center [456, 81] width 546 height 535
click at [412, 264] on p "The customer data was spread across multiple systems, making it hard to access,…" at bounding box center [456, 275] width 546 height 26
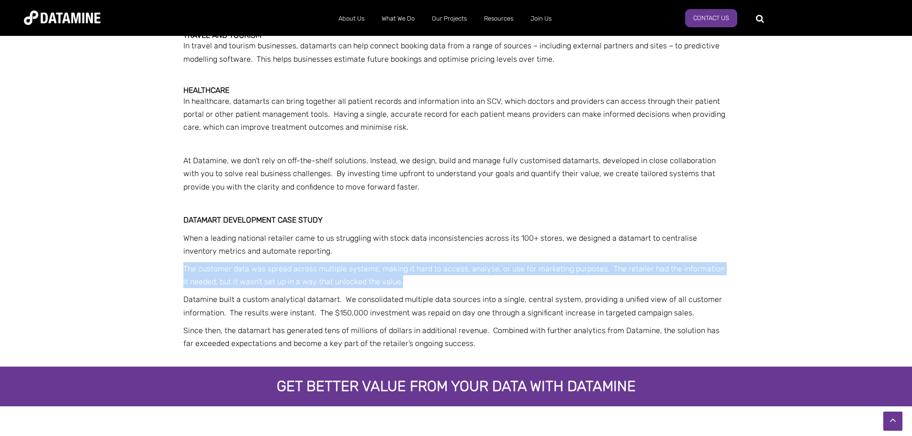
drag, startPoint x: 182, startPoint y: 257, endPoint x: 447, endPoint y: 265, distance: 265.2
click at [447, 265] on div "We’ve delivered customised datamart development solutions for organisations acr…" at bounding box center [456, 81] width 560 height 535
click at [161, 256] on div "We’ve delivered customised datamart development solutions for organisations acr…" at bounding box center [456, 84] width 912 height 564
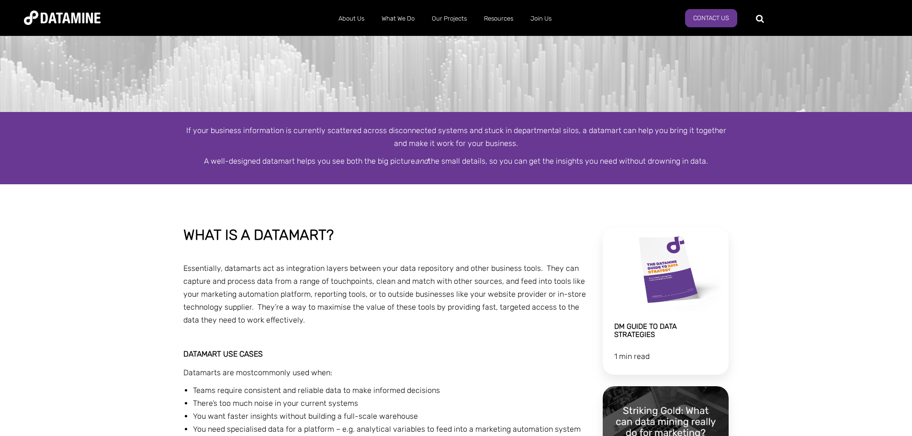
scroll to position [0, 0]
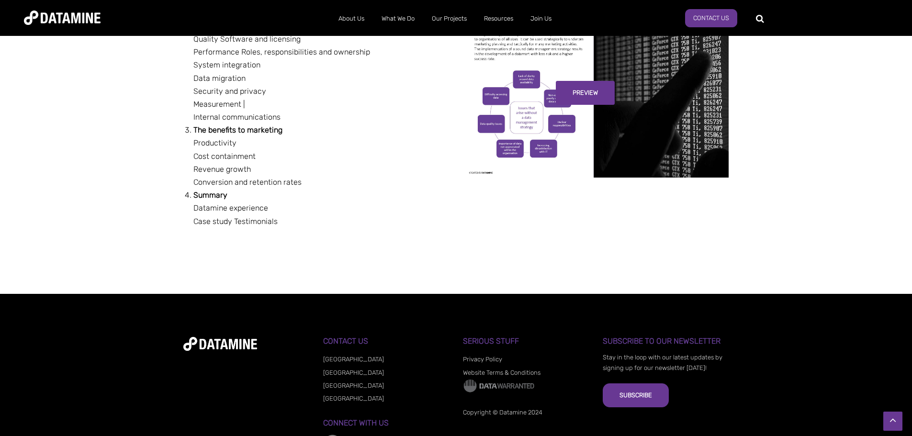
scroll to position [516, 0]
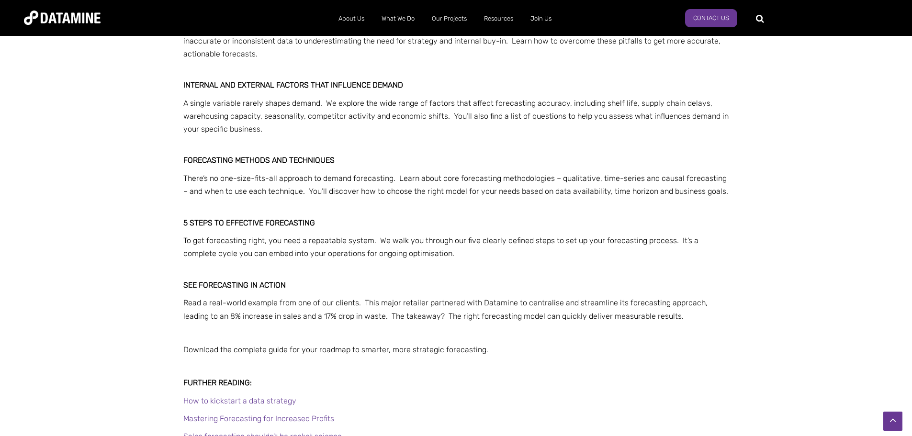
scroll to position [670, 0]
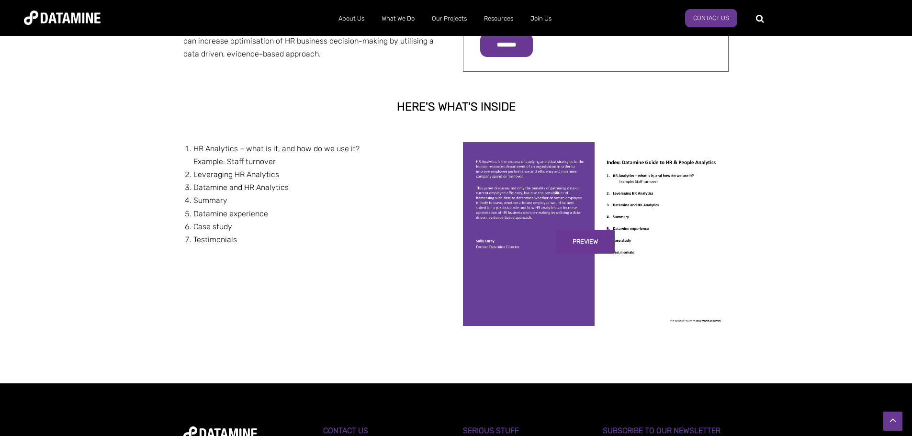
scroll to position [185, 0]
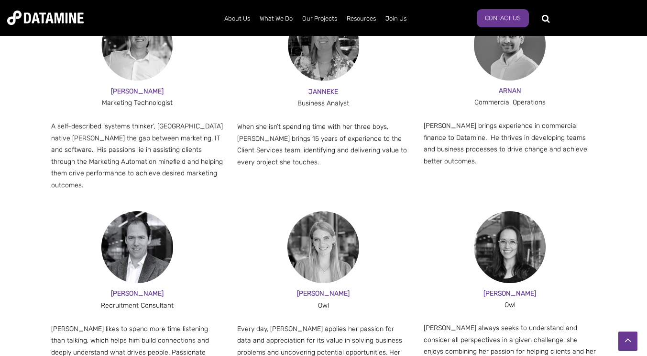
scroll to position [888, 0]
